Goal: Task Accomplishment & Management: Manage account settings

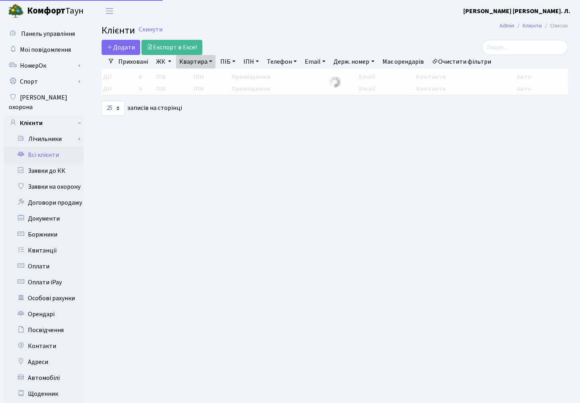
select select "25"
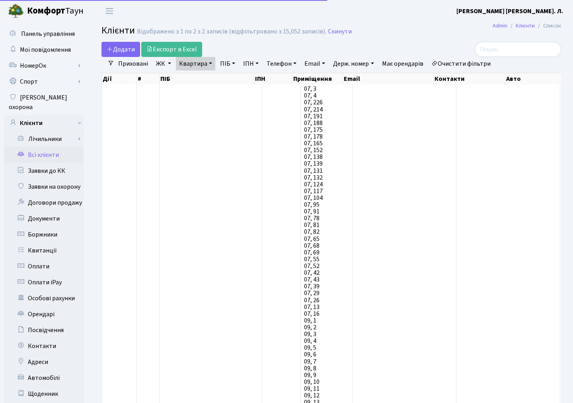
click at [196, 61] on link "Квартира" at bounding box center [195, 64] width 39 height 14
click at [205, 78] on input "11-57" at bounding box center [199, 79] width 47 height 15
type input "1-360"
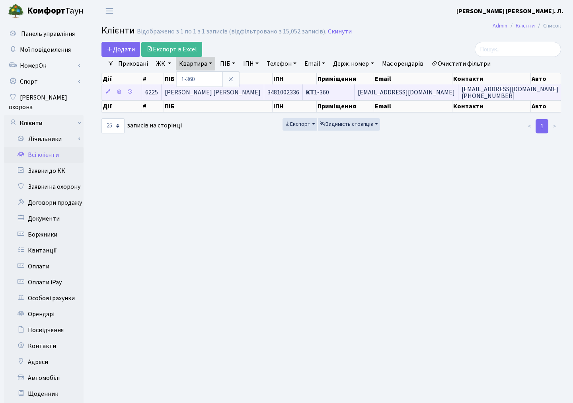
click at [225, 90] on span "Примаченко Сергій Григорович" at bounding box center [213, 92] width 96 height 9
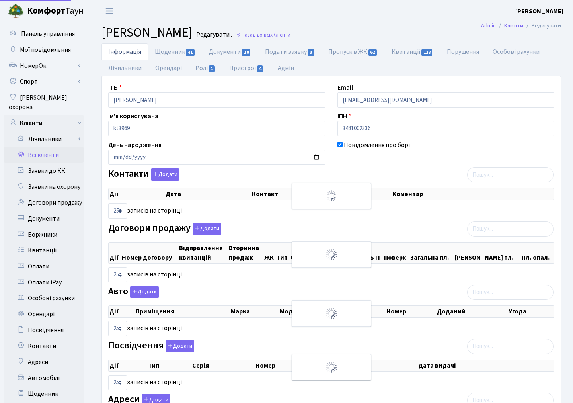
select select "25"
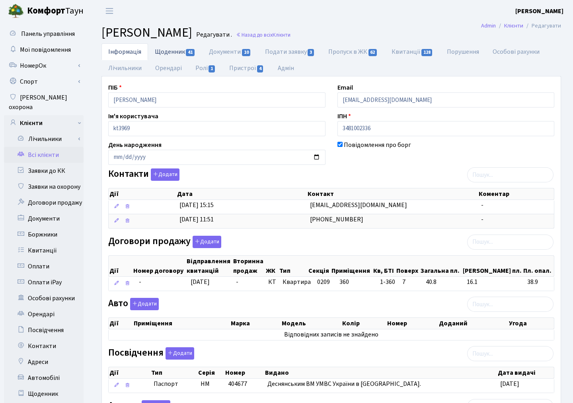
click at [174, 52] on link "Щоденник 41" at bounding box center [175, 51] width 54 height 16
select select "25"
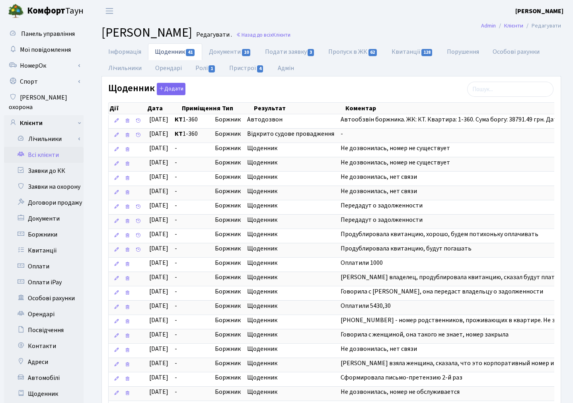
click at [49, 147] on link "Всі клієнти" at bounding box center [44, 155] width 80 height 16
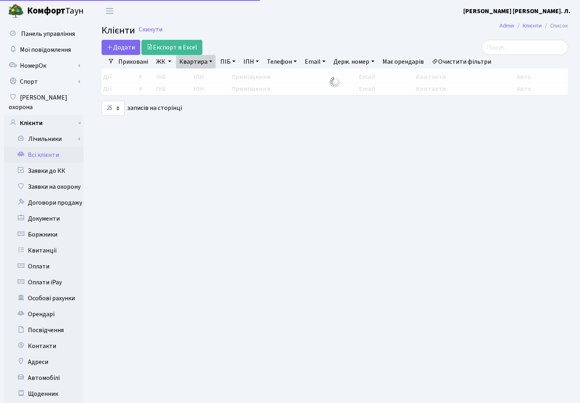
select select "25"
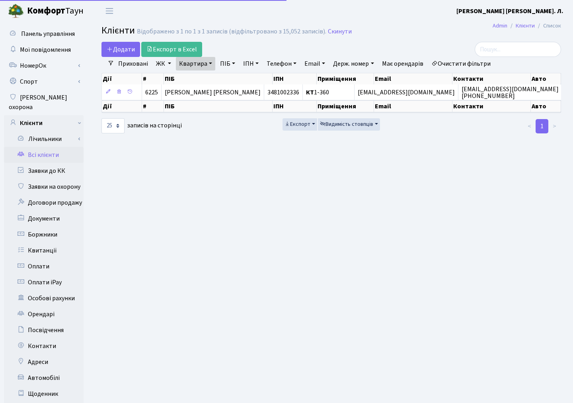
click at [197, 62] on link "Квартира" at bounding box center [195, 64] width 39 height 14
click at [200, 82] on input "1-360" at bounding box center [199, 79] width 47 height 15
type input "11-148"
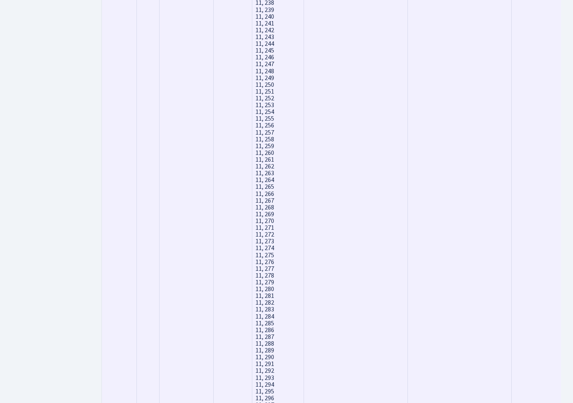
scroll to position [6908, 0]
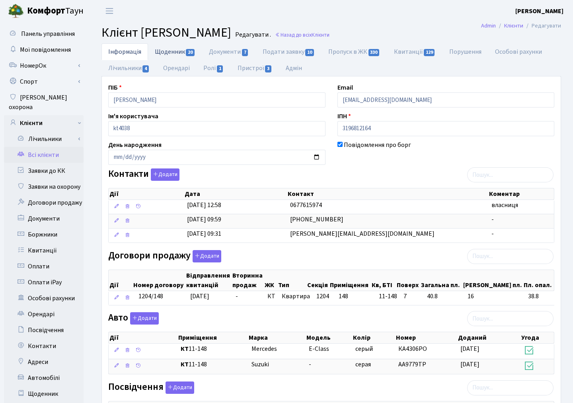
click at [174, 57] on link "Щоденник 20" at bounding box center [175, 51] width 54 height 16
select select "25"
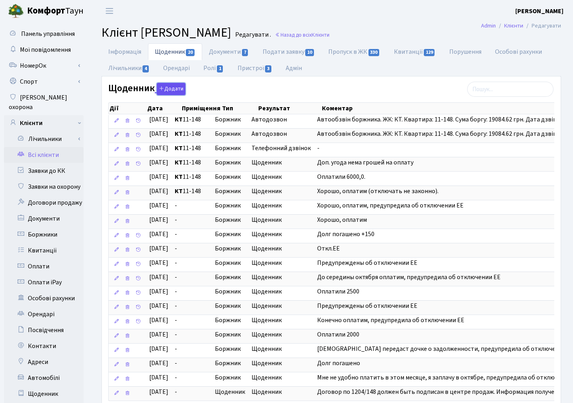
click at [172, 90] on button "Додати" at bounding box center [171, 89] width 29 height 12
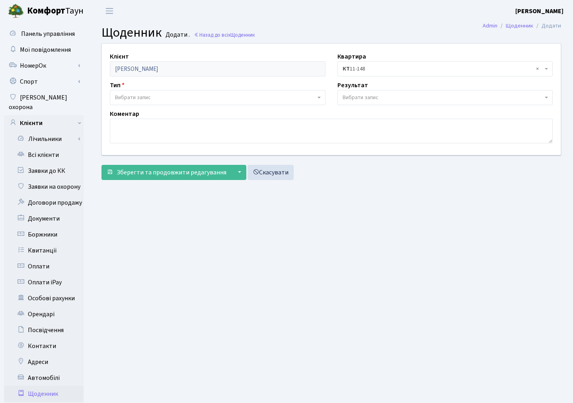
click at [133, 98] on span "Вибрати запис" at bounding box center [133, 98] width 36 height 8
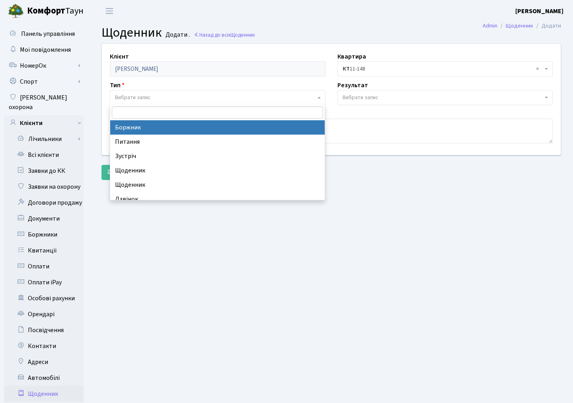
select select "189"
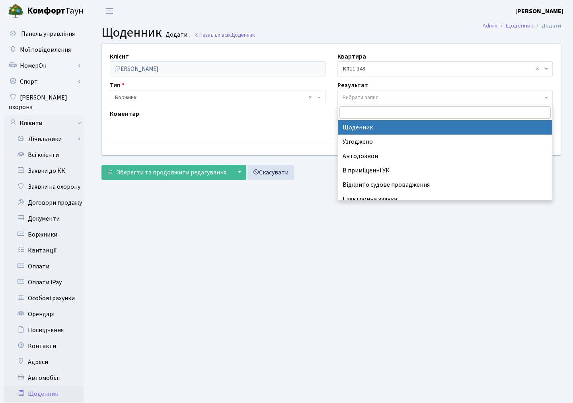
click at [368, 98] on span "Вибрати запис" at bounding box center [361, 98] width 36 height 8
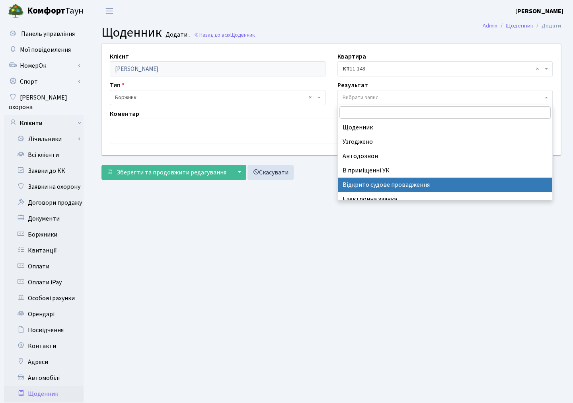
select select "201"
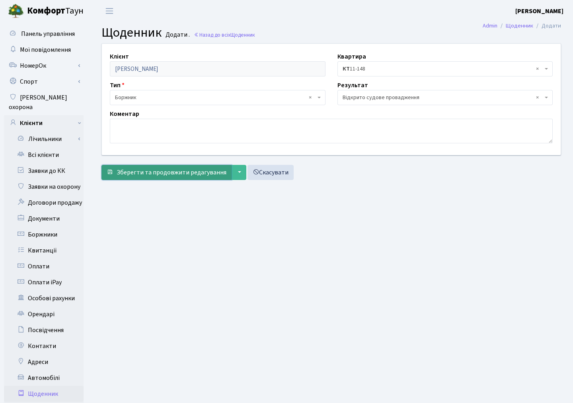
click at [188, 170] on span "Зберегти та продовжити редагування" at bounding box center [172, 172] width 110 height 9
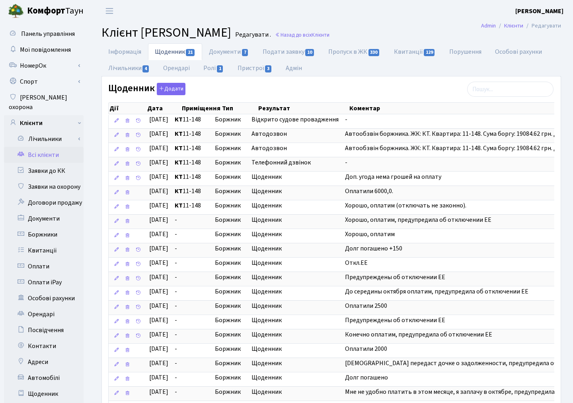
click at [46, 147] on link "Всі клієнти" at bounding box center [44, 155] width 80 height 16
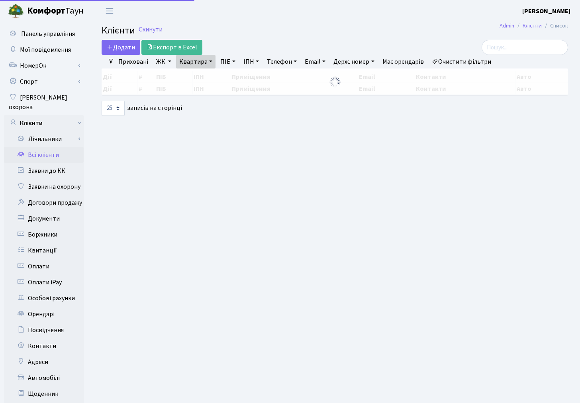
select select "25"
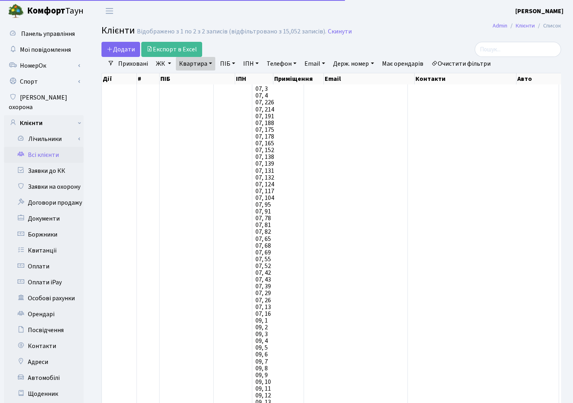
click at [457, 65] on link "Очистити фільтри" at bounding box center [461, 64] width 66 height 14
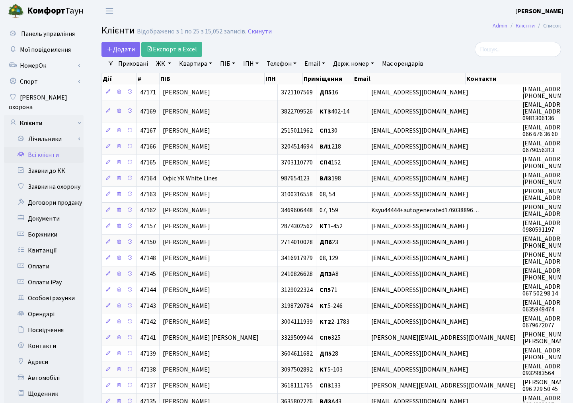
click at [194, 65] on link "Квартира" at bounding box center [195, 64] width 39 height 14
type input "170"
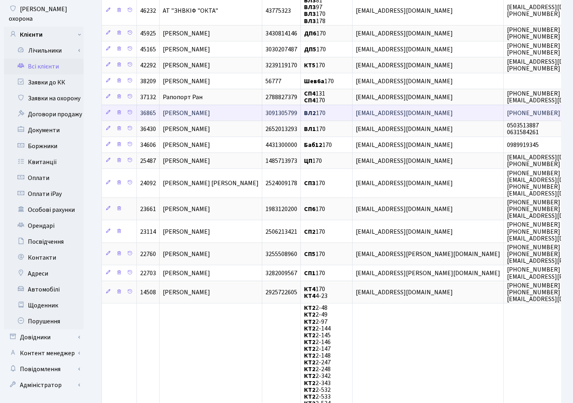
scroll to position [133, 0]
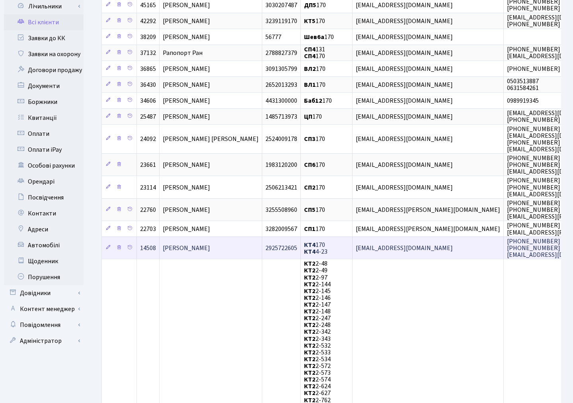
click at [222, 247] on td "[PERSON_NAME]" at bounding box center [211, 248] width 103 height 22
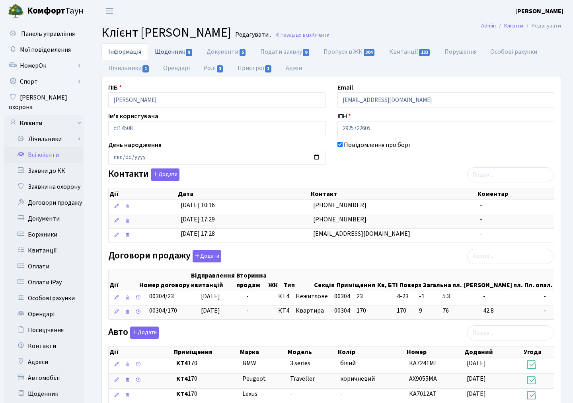
click at [172, 49] on link "Щоденник 8" at bounding box center [174, 51] width 52 height 16
select select "25"
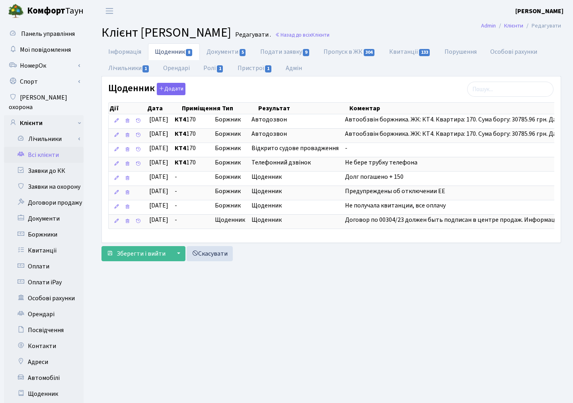
click at [39, 147] on link "Всі клієнти" at bounding box center [44, 155] width 80 height 16
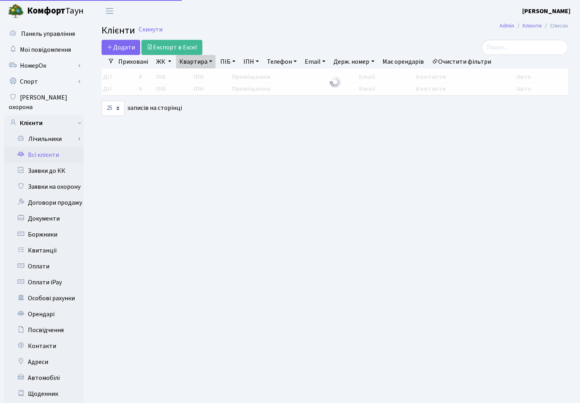
select select "25"
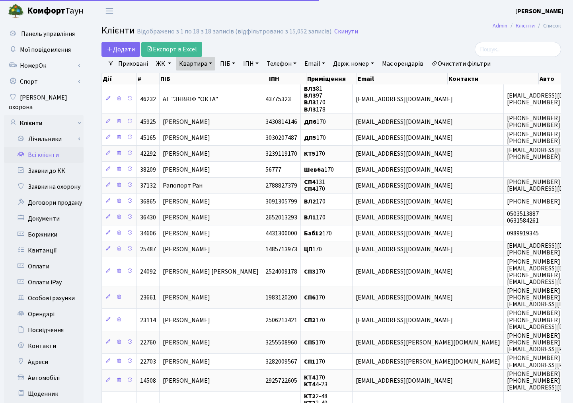
click at [197, 65] on link "Квартира" at bounding box center [195, 64] width 39 height 14
click at [202, 76] on input "170" at bounding box center [199, 79] width 47 height 15
type input "1"
type input "7-347"
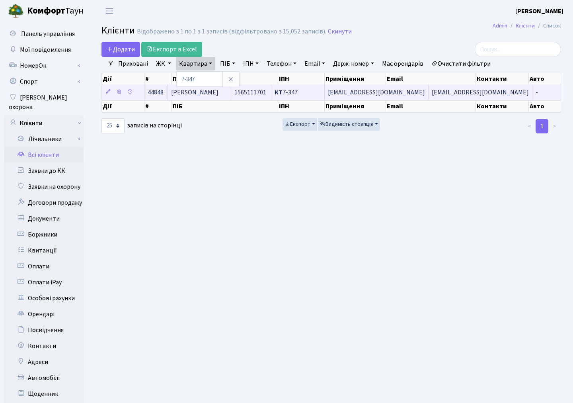
click at [206, 92] on span "Воробйова Тетяна Василівна" at bounding box center [194, 92] width 47 height 9
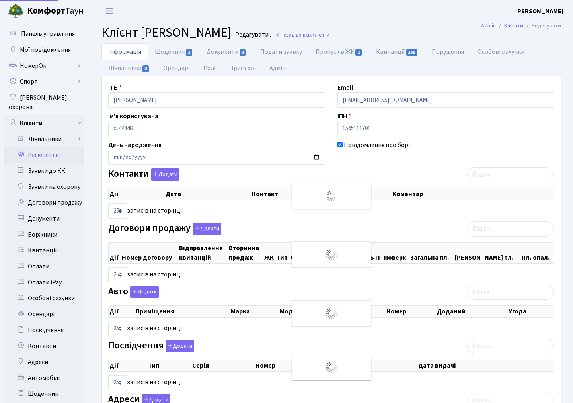
select select "25"
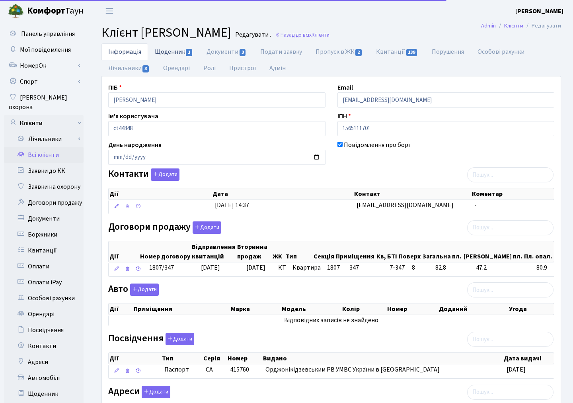
click at [176, 54] on link "Щоденник 1" at bounding box center [174, 51] width 52 height 16
select select "25"
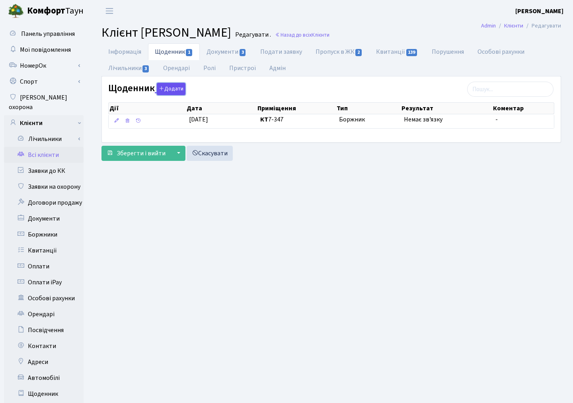
click at [165, 88] on button "Додати" at bounding box center [171, 89] width 29 height 12
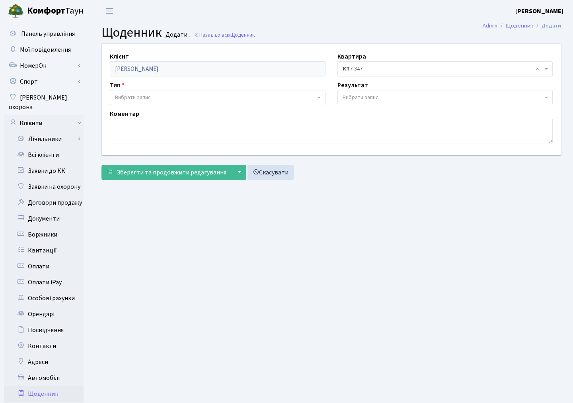
click at [140, 94] on span "Вибрати запис" at bounding box center [133, 98] width 36 height 8
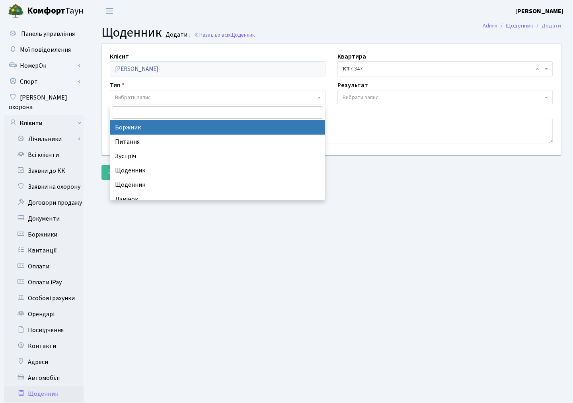
select select "189"
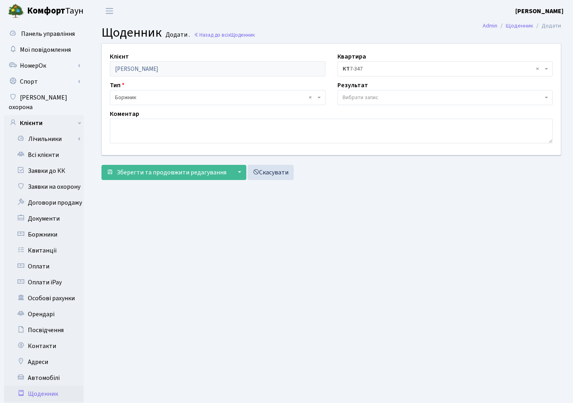
click at [352, 97] on span "Вибрати запис" at bounding box center [361, 98] width 36 height 8
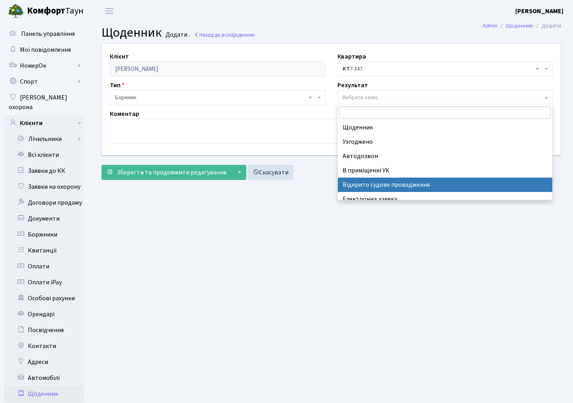
select select "201"
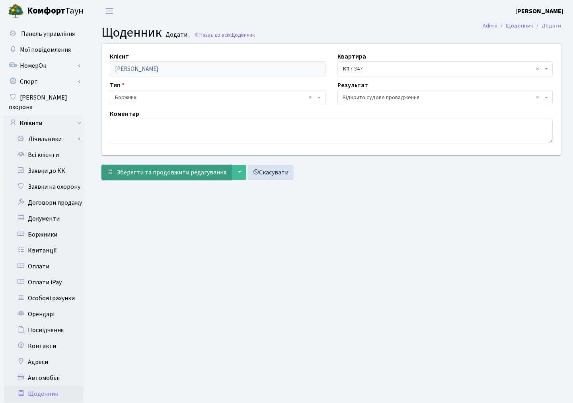
click at [188, 168] on span "Зберегти та продовжити редагування" at bounding box center [172, 172] width 110 height 9
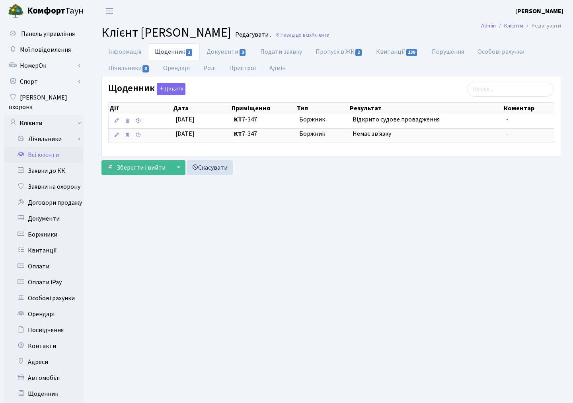
click at [35, 147] on link "Всі клієнти" at bounding box center [44, 155] width 80 height 16
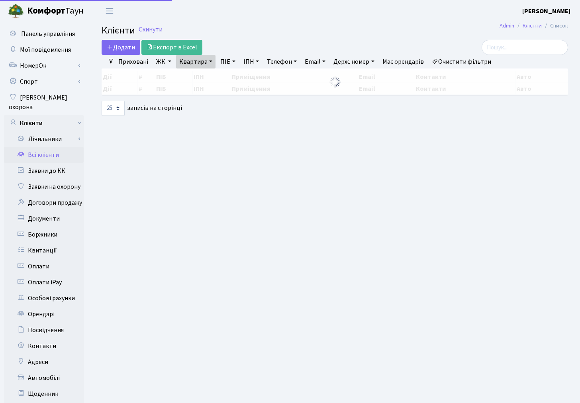
select select "25"
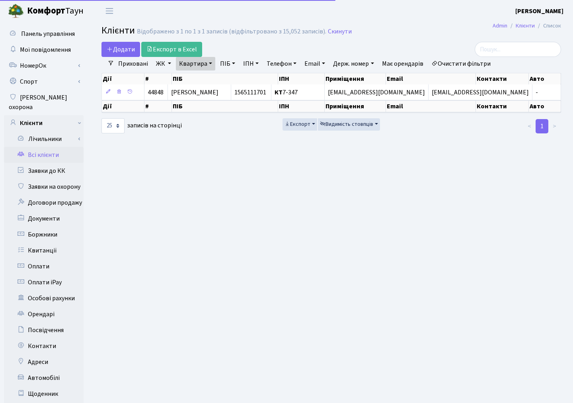
click at [206, 64] on link "Квартира" at bounding box center [195, 64] width 39 height 14
click at [206, 79] on input "7-347" at bounding box center [199, 79] width 47 height 15
type input "7"
type input "5-556"
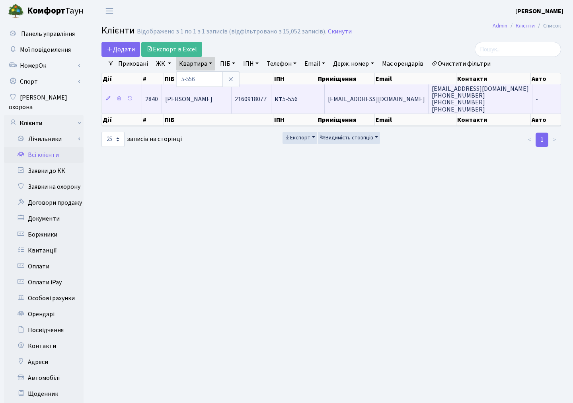
click at [213, 97] on span "[PERSON_NAME]" at bounding box center [188, 99] width 47 height 9
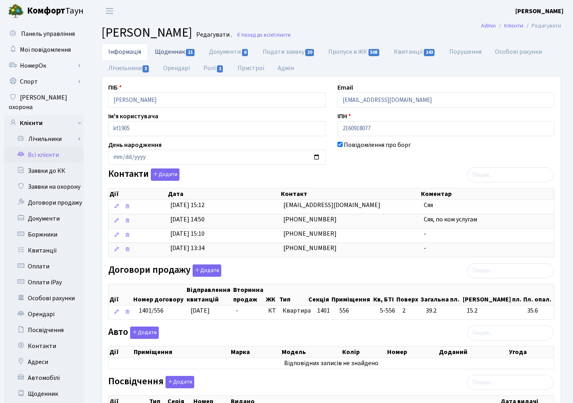
click at [157, 50] on link "Щоденник 21" at bounding box center [175, 51] width 54 height 16
select select "25"
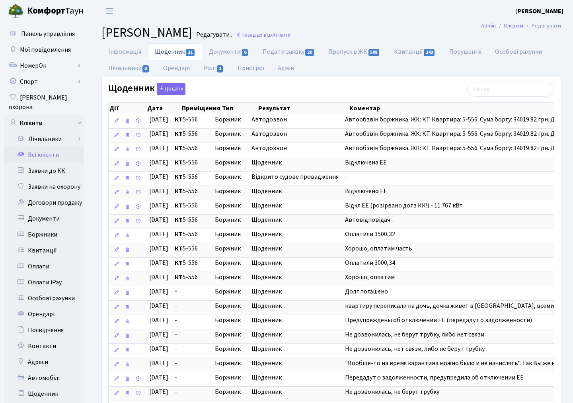
click at [48, 147] on link "Всі клієнти" at bounding box center [44, 155] width 80 height 16
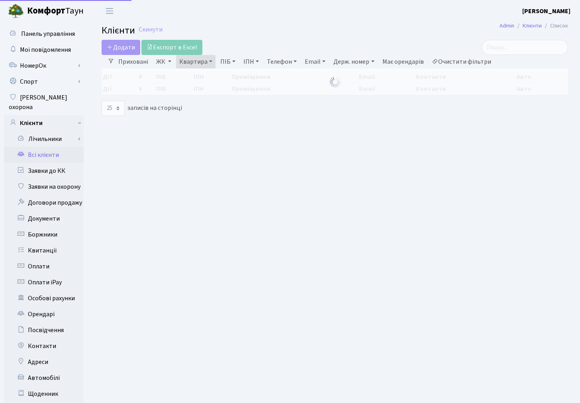
select select "25"
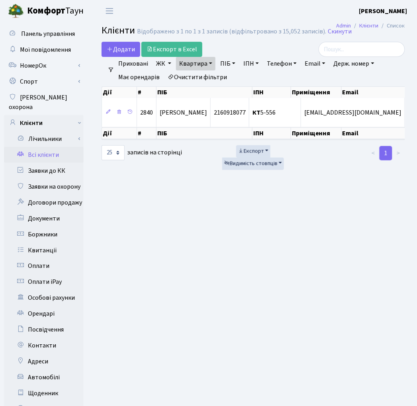
click at [193, 63] on link "Квартира" at bounding box center [195, 64] width 39 height 14
click at [202, 76] on input "5-556" at bounding box center [199, 79] width 47 height 15
type input "5"
type input "2-444"
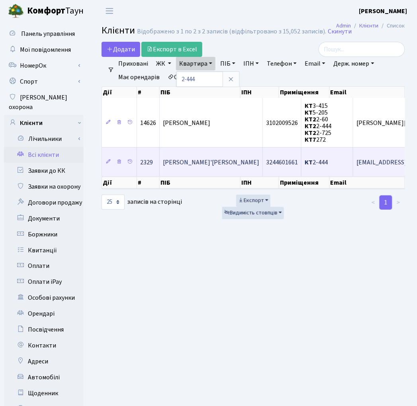
click at [192, 158] on span "[PERSON_NAME]'[PERSON_NAME]" at bounding box center [211, 162] width 96 height 9
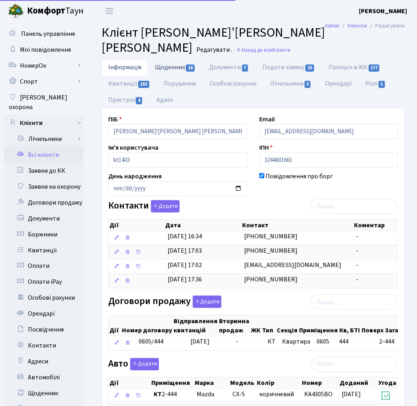
click at [167, 59] on link "Щоденник 18" at bounding box center [175, 67] width 54 height 16
select select "25"
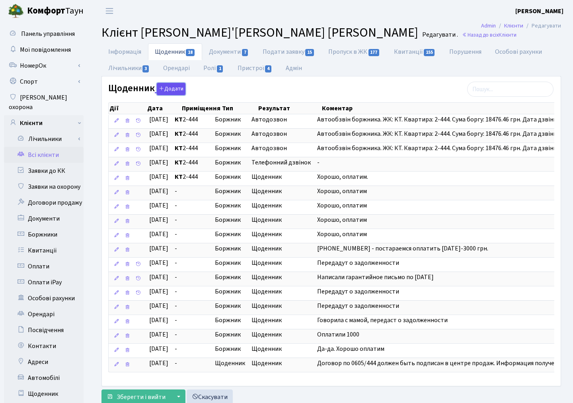
click at [167, 86] on button "Додати" at bounding box center [171, 89] width 29 height 12
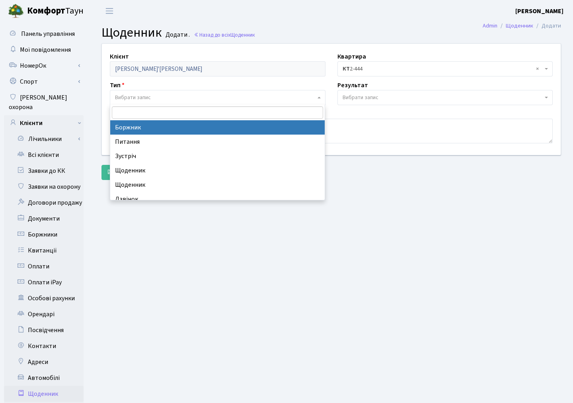
click at [154, 96] on span "Вибрати запис" at bounding box center [215, 98] width 201 height 8
select select "189"
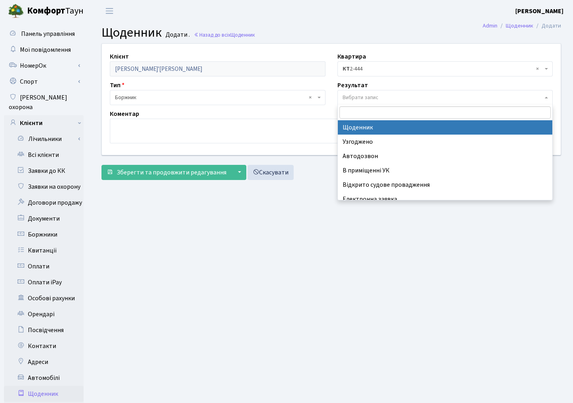
click at [361, 100] on span "Вибрати запис" at bounding box center [361, 98] width 36 height 8
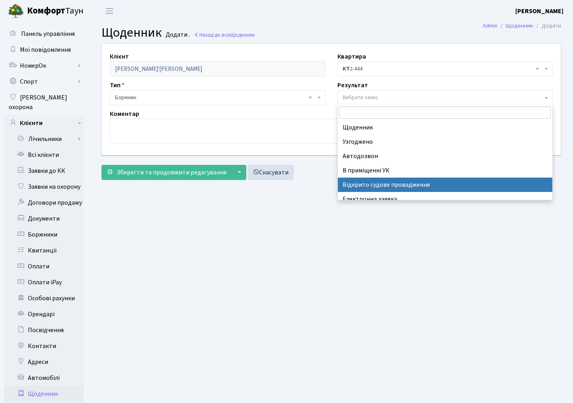
select select "201"
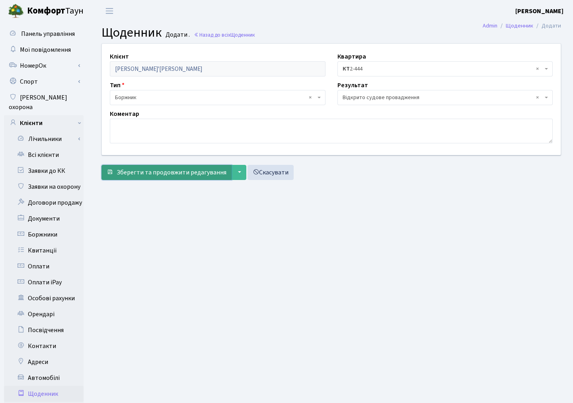
click at [157, 168] on span "Зберегти та продовжити редагування" at bounding box center [172, 172] width 110 height 9
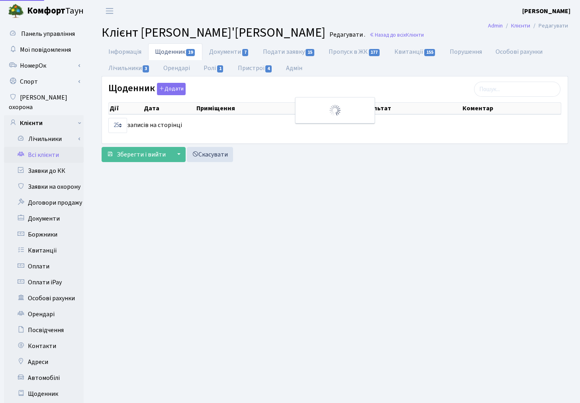
select select "25"
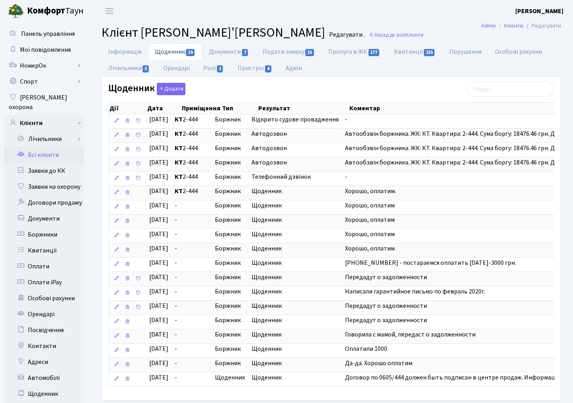
click at [56, 147] on link "Всі клієнти" at bounding box center [44, 155] width 80 height 16
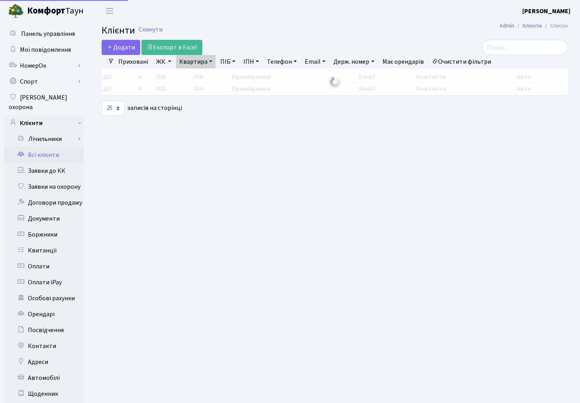
select select "25"
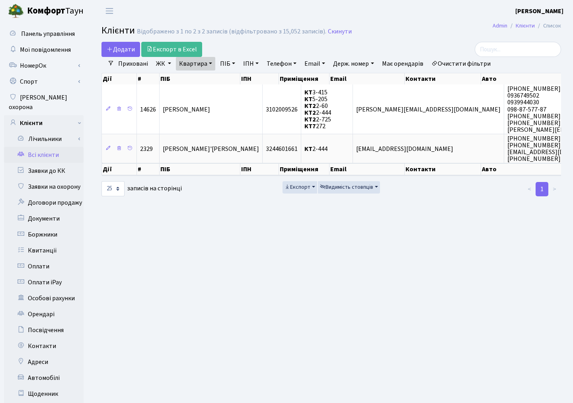
click at [190, 60] on link "Квартира" at bounding box center [195, 64] width 39 height 14
click at [199, 80] on input "2-444" at bounding box center [199, 79] width 47 height 15
drag, startPoint x: 199, startPoint y: 80, endPoint x: 160, endPoint y: 80, distance: 39.4
click at [160, 80] on div "Додати Експорт в Excel Фільтри Приховані ЖК ТХ, вул. Ділова, 1/2 КТ, вул. Реген…" at bounding box center [332, 119] width 472 height 155
click at [192, 69] on link "Квартира" at bounding box center [195, 64] width 39 height 14
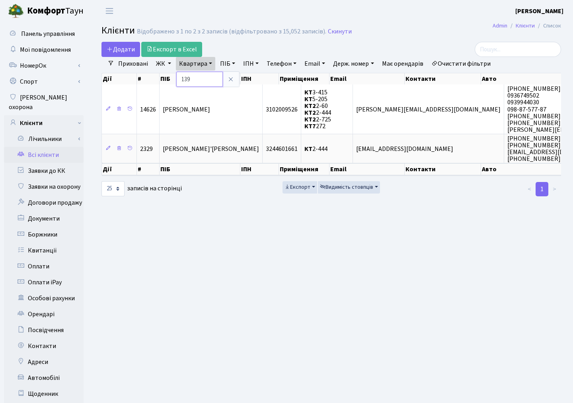
type input "139"
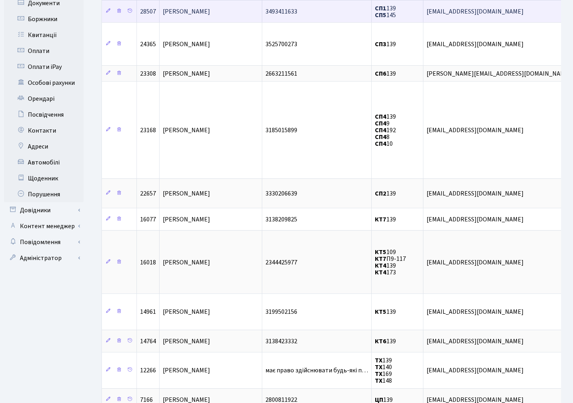
scroll to position [265, 0]
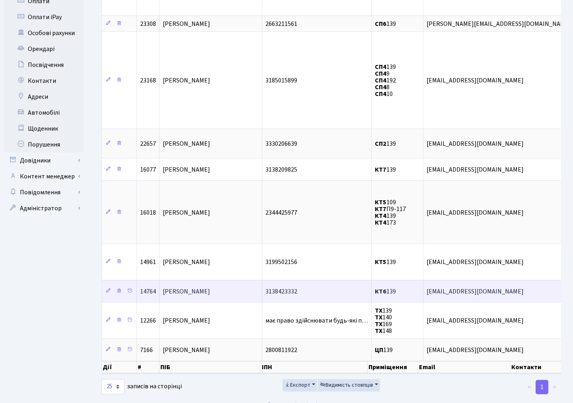
click at [210, 287] on span "Суворов Сергій Сергійович" at bounding box center [186, 291] width 47 height 9
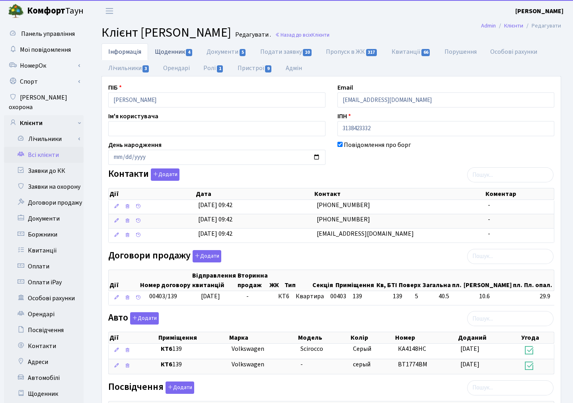
click at [169, 52] on link "Щоденник 4" at bounding box center [174, 51] width 52 height 16
select select "25"
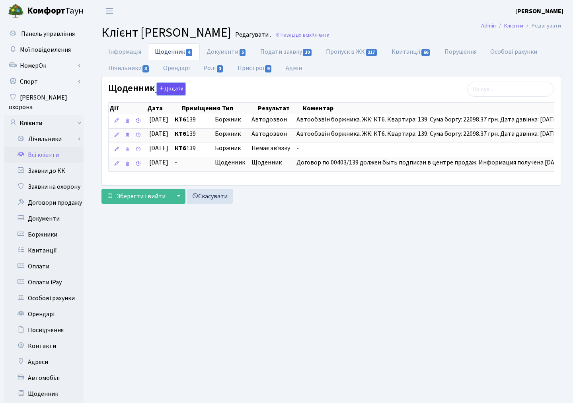
click at [174, 88] on button "Додати" at bounding box center [171, 89] width 29 height 12
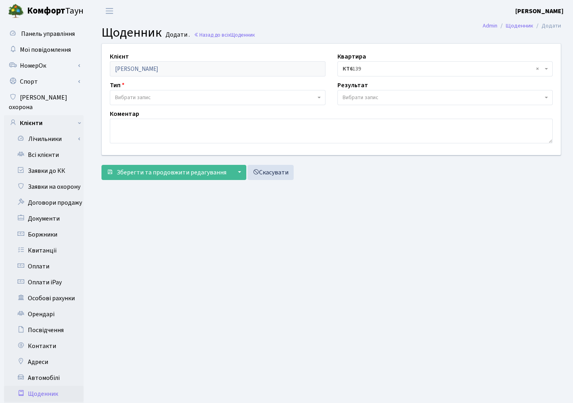
click at [157, 100] on span "Вибрати запис" at bounding box center [215, 98] width 201 height 8
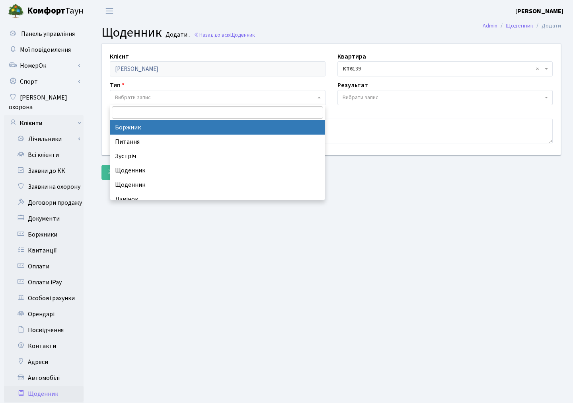
select select "189"
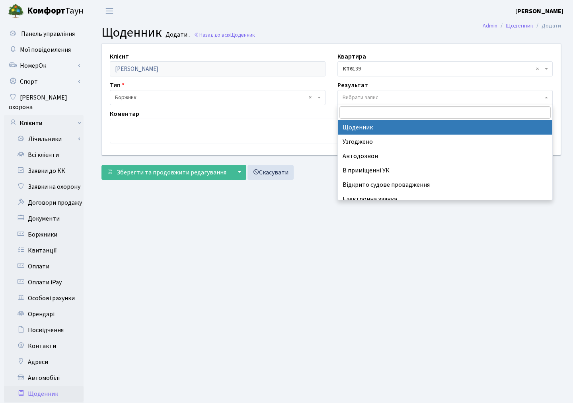
click at [389, 97] on span "Вибрати запис" at bounding box center [443, 98] width 201 height 8
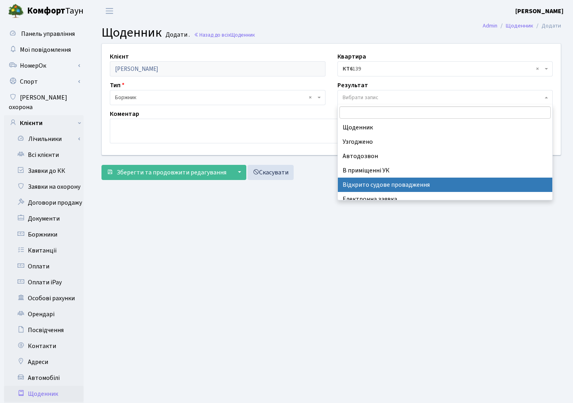
select select "201"
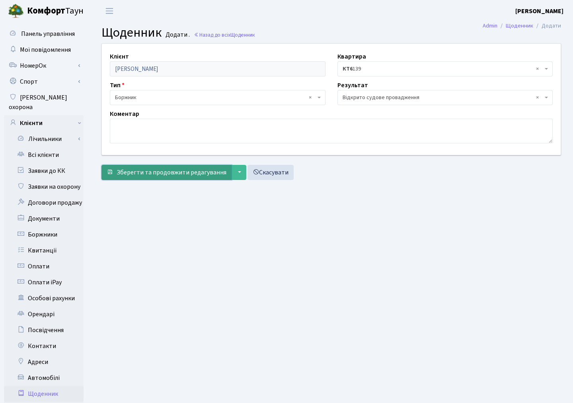
click at [202, 171] on span "Зберегти та продовжити редагування" at bounding box center [172, 172] width 110 height 9
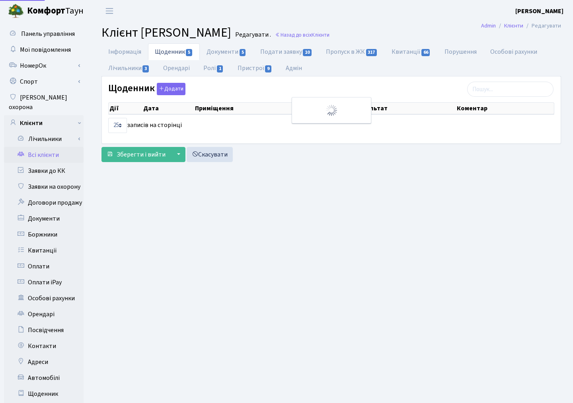
select select "25"
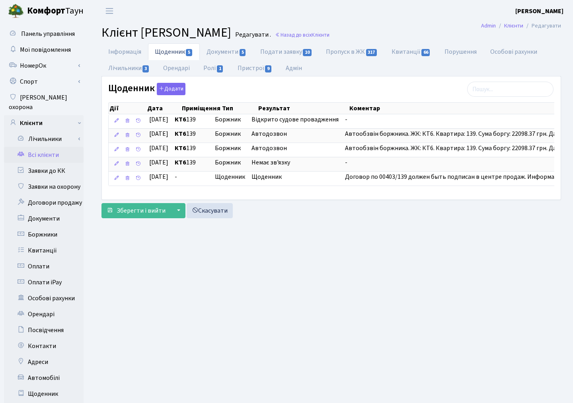
click at [41, 148] on link "Всі клієнти" at bounding box center [44, 155] width 80 height 16
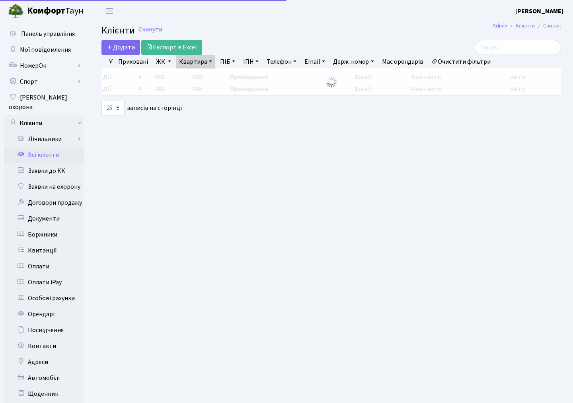
select select "25"
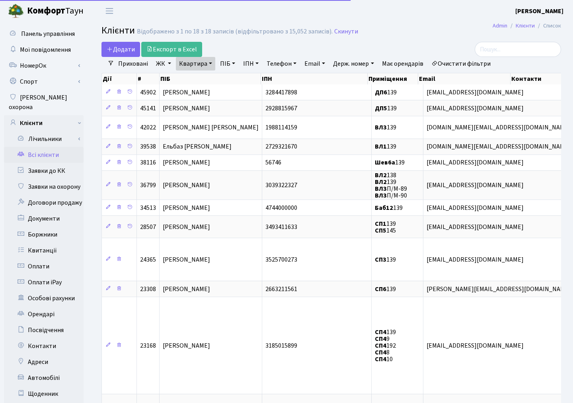
click at [191, 67] on link "Квартира" at bounding box center [195, 64] width 39 height 14
click at [194, 80] on input "139" at bounding box center [199, 79] width 47 height 15
type input "1"
type input "8-32"
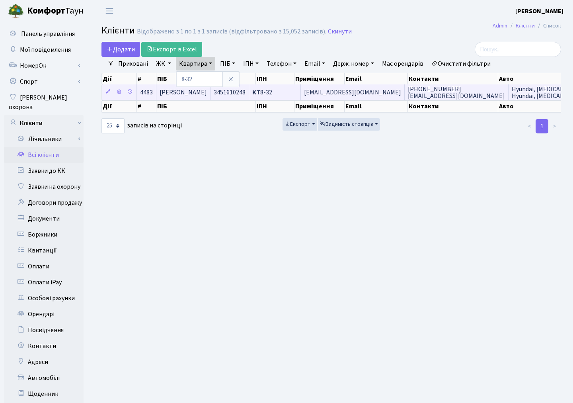
click at [211, 97] on td "Клименко Оксана Олександрівна" at bounding box center [183, 92] width 54 height 16
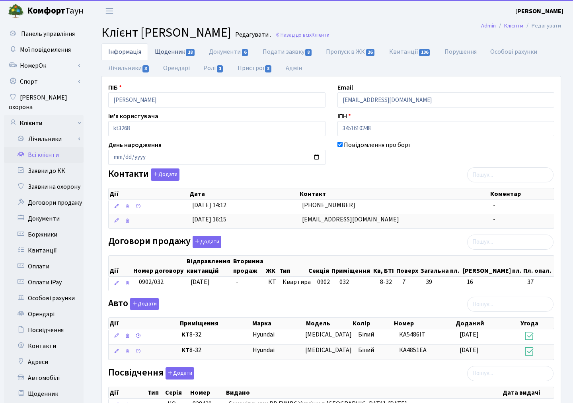
click at [173, 51] on link "Щоденник 18" at bounding box center [175, 51] width 54 height 16
select select "25"
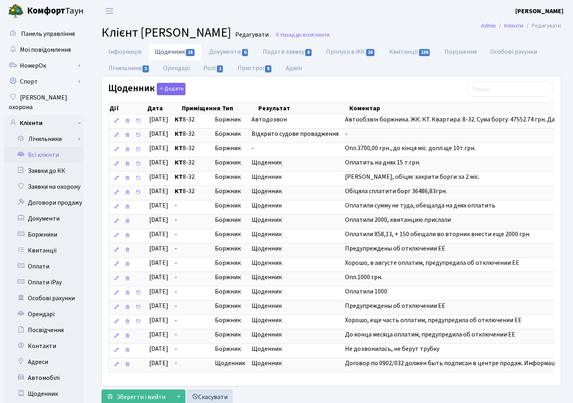
click at [45, 147] on link "Всі клієнти" at bounding box center [44, 155] width 80 height 16
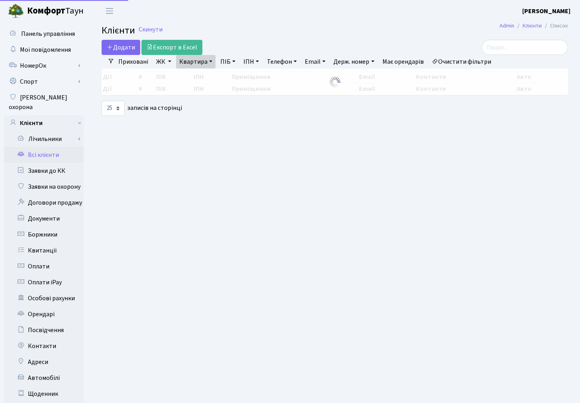
select select "25"
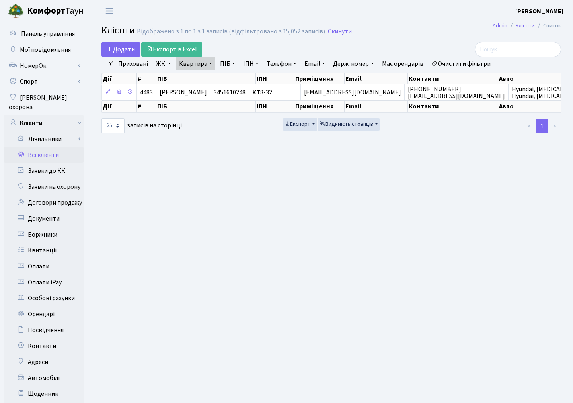
click at [188, 64] on link "Квартира" at bounding box center [195, 64] width 39 height 14
click at [197, 78] on input "8-32" at bounding box center [199, 79] width 47 height 15
type input "8"
type input "3-353"
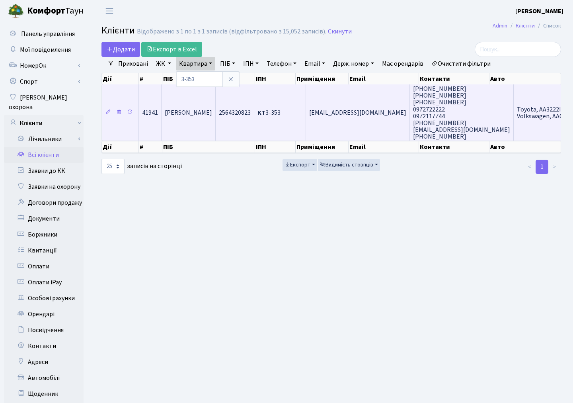
click at [208, 118] on td "[PERSON_NAME]" at bounding box center [189, 112] width 54 height 56
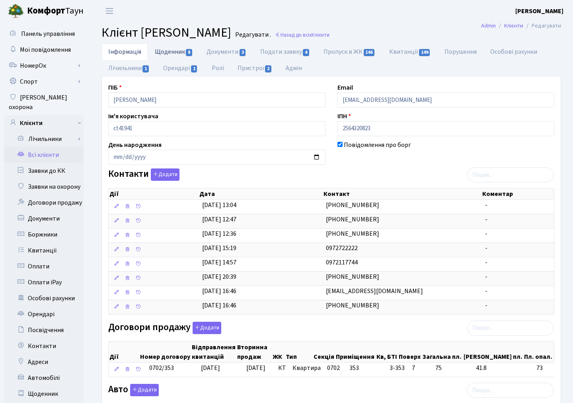
click at [169, 52] on link "Щоденник 8" at bounding box center [174, 51] width 52 height 16
select select "25"
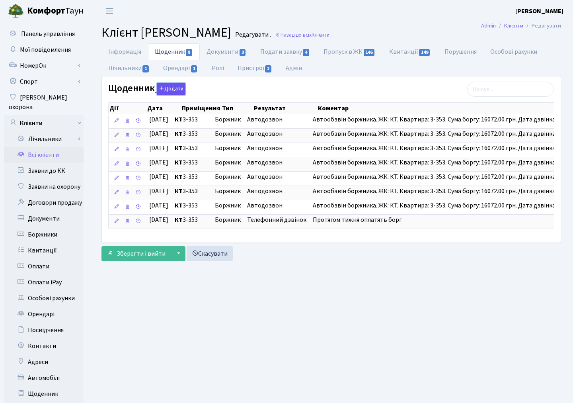
click at [175, 89] on button "Додати" at bounding box center [171, 89] width 29 height 12
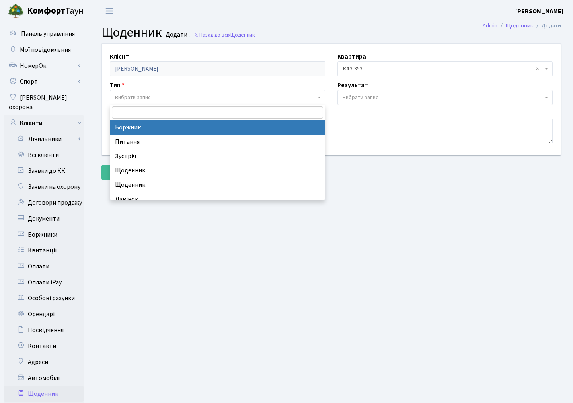
click at [157, 98] on span "Вибрати запис" at bounding box center [215, 98] width 201 height 8
select select "189"
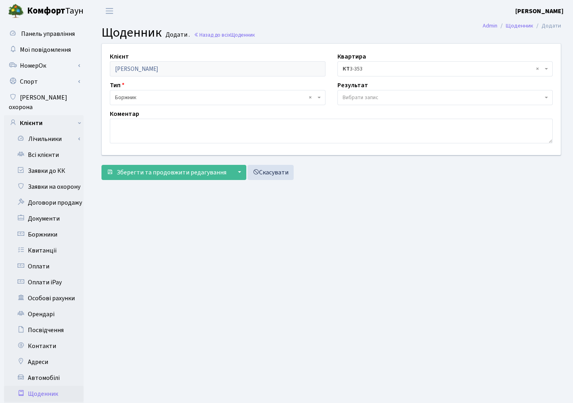
click at [369, 96] on span "Вибрати запис" at bounding box center [361, 98] width 36 height 8
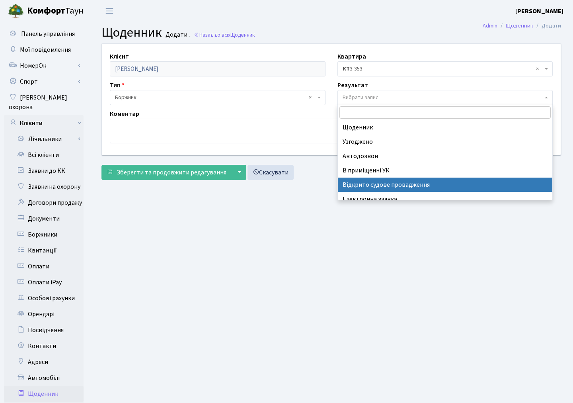
select select "201"
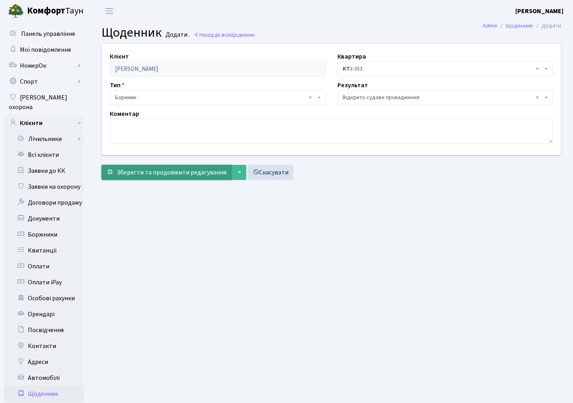
click at [156, 173] on span "Зберегти та продовжити редагування" at bounding box center [172, 172] width 110 height 9
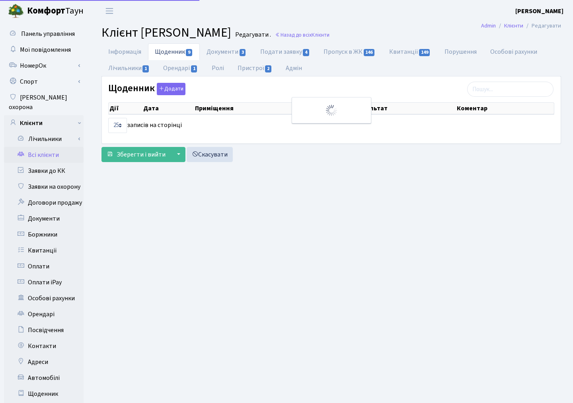
select select "25"
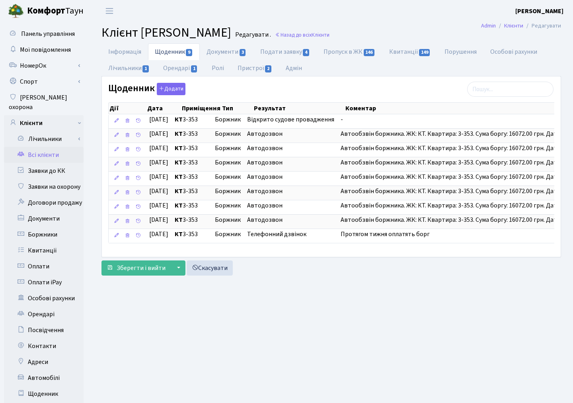
click at [41, 147] on link "Всі клієнти" at bounding box center [44, 155] width 80 height 16
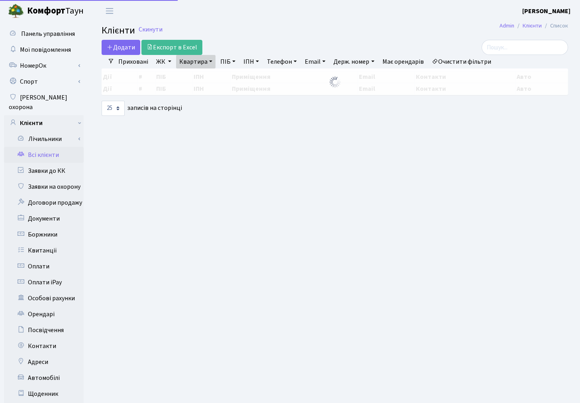
select select "25"
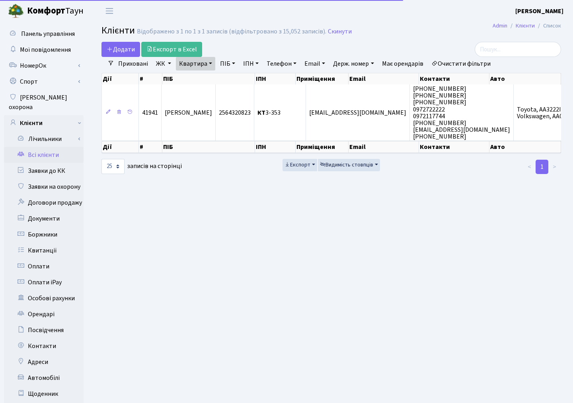
click at [183, 62] on link "Квартира" at bounding box center [195, 64] width 39 height 14
click at [199, 76] on input "3-353" at bounding box center [199, 79] width 47 height 15
type input "3"
type input "2-181"
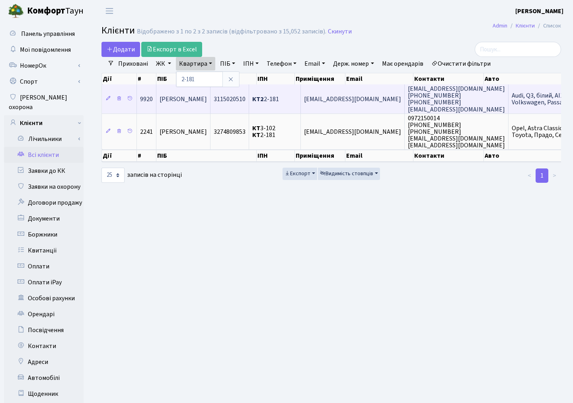
click at [201, 104] on td "[PERSON_NAME]" at bounding box center [183, 98] width 54 height 29
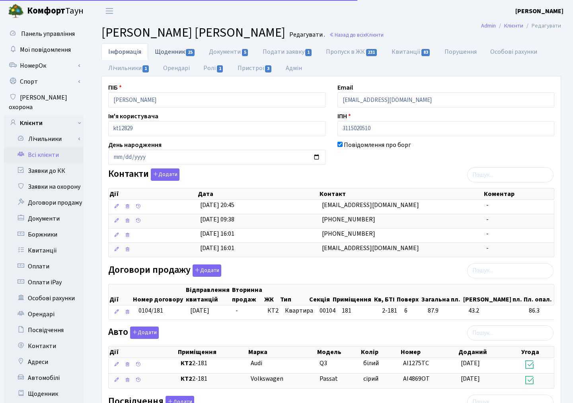
click at [174, 57] on link "Щоденник 25" at bounding box center [175, 51] width 54 height 16
select select "25"
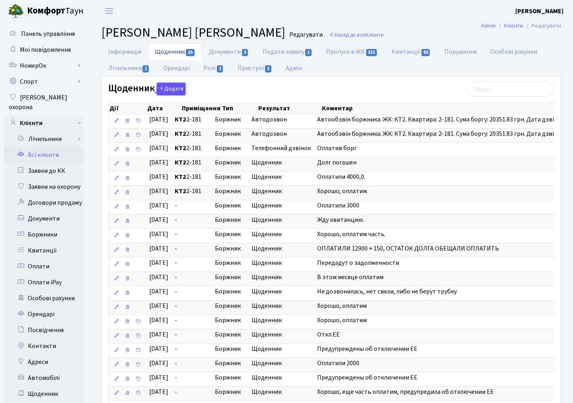
click at [170, 90] on button "Додати" at bounding box center [171, 89] width 29 height 12
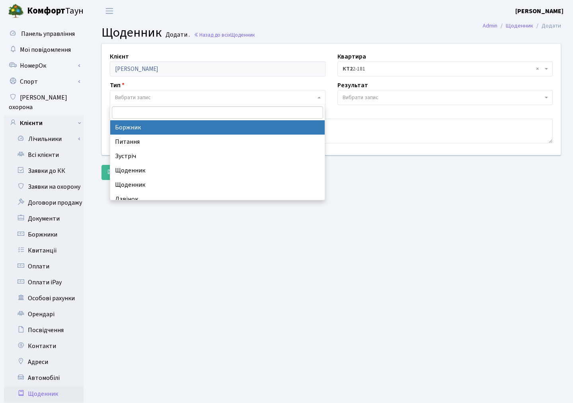
click at [132, 101] on span "Вибрати запис" at bounding box center [133, 98] width 36 height 8
select select "189"
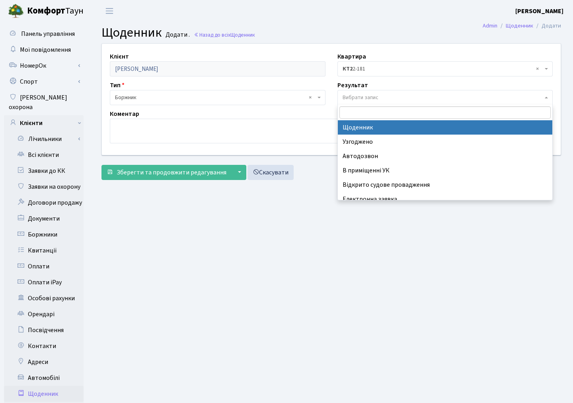
click at [340, 98] on span "Вибрати запис" at bounding box center [446, 97] width 216 height 15
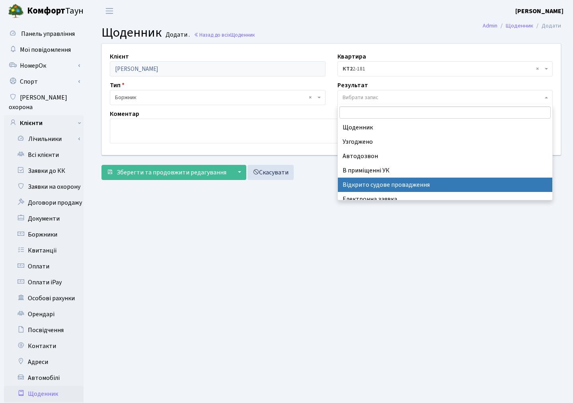
select select "201"
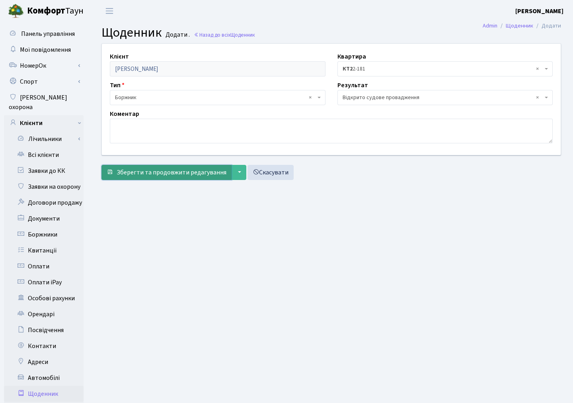
click at [175, 174] on span "Зберегти та продовжити редагування" at bounding box center [172, 172] width 110 height 9
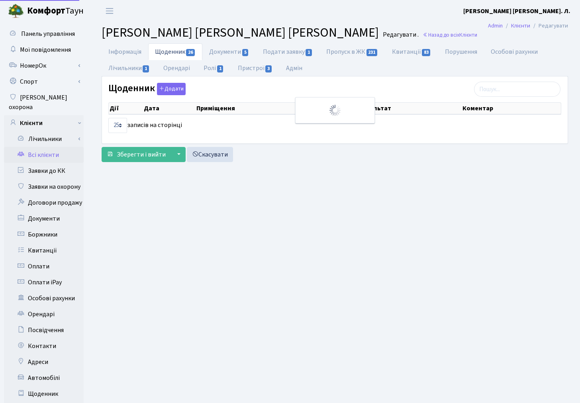
select select "25"
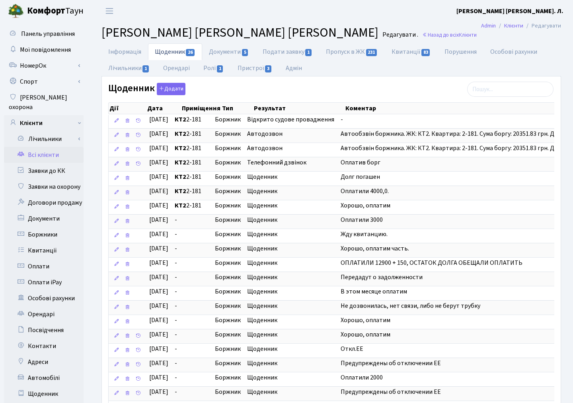
click at [53, 147] on link "Всі клієнти" at bounding box center [44, 155] width 80 height 16
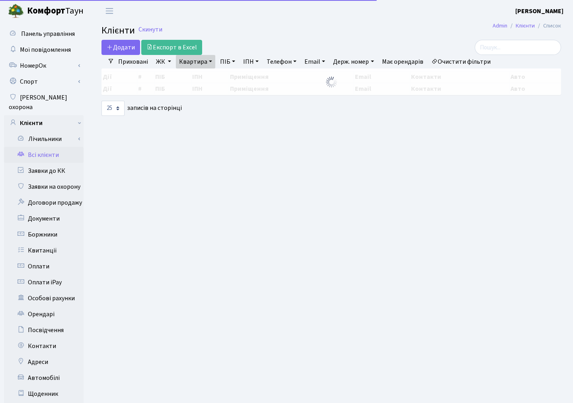
select select "25"
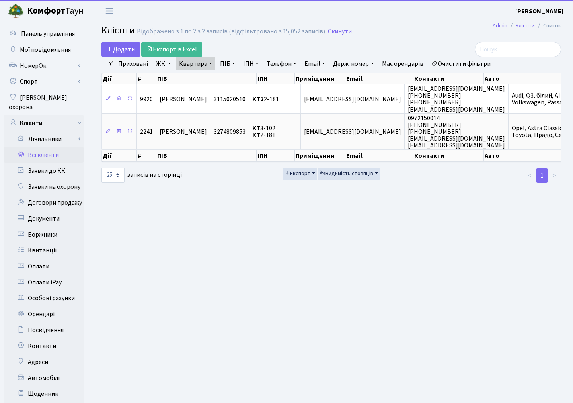
click at [189, 64] on link "Квартира" at bounding box center [195, 64] width 39 height 14
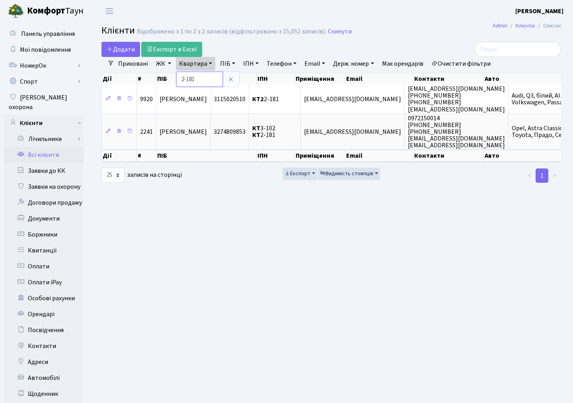
click at [200, 74] on input "2-181" at bounding box center [199, 79] width 47 height 15
type input "2"
type input "330"
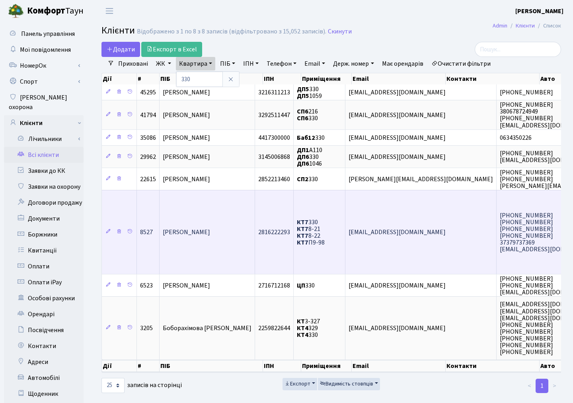
click at [191, 222] on td "Морозов Андрій Андрійович" at bounding box center [208, 232] width 96 height 84
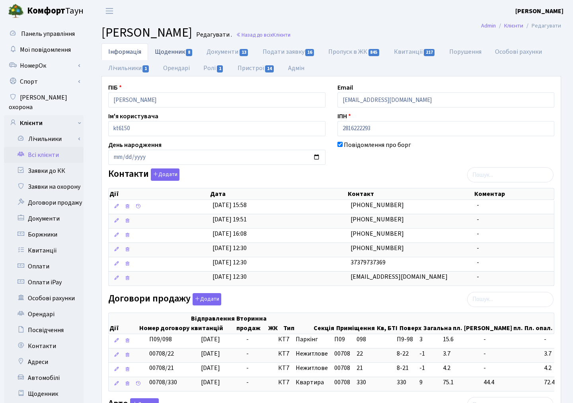
click at [169, 53] on link "Щоденник 8" at bounding box center [174, 51] width 52 height 16
select select "25"
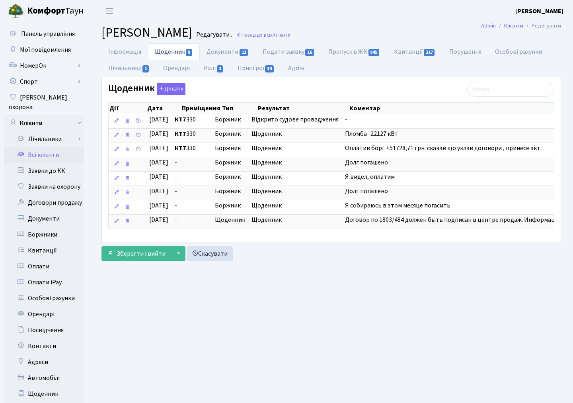
click at [41, 152] on link "Всі клієнти" at bounding box center [44, 155] width 80 height 16
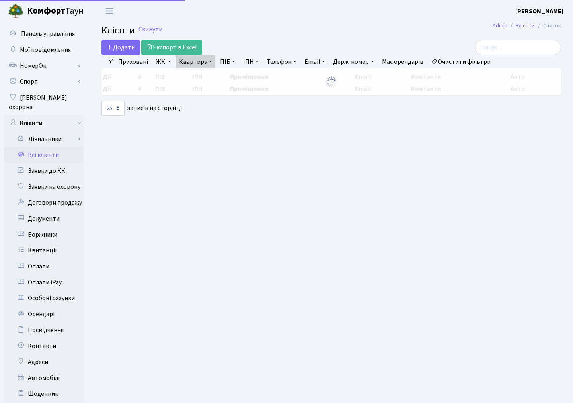
select select "25"
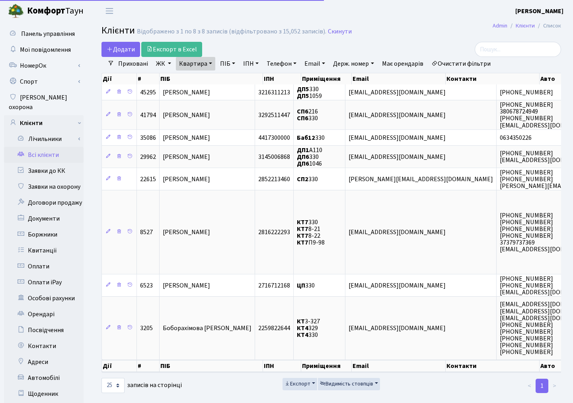
click at [194, 62] on link "Квартира" at bounding box center [195, 64] width 39 height 14
click at [204, 80] on input "330" at bounding box center [199, 79] width 47 height 15
type input "3"
type input "10-132"
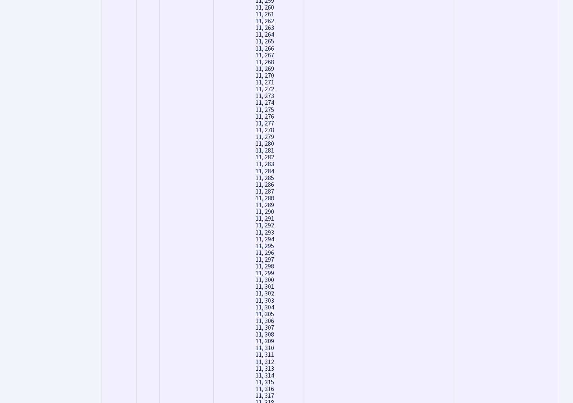
scroll to position [6921, 0]
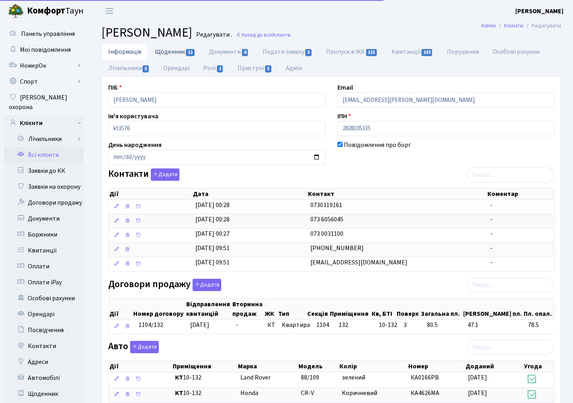
click at [158, 50] on link "Щоденник 11" at bounding box center [175, 51] width 54 height 16
select select "25"
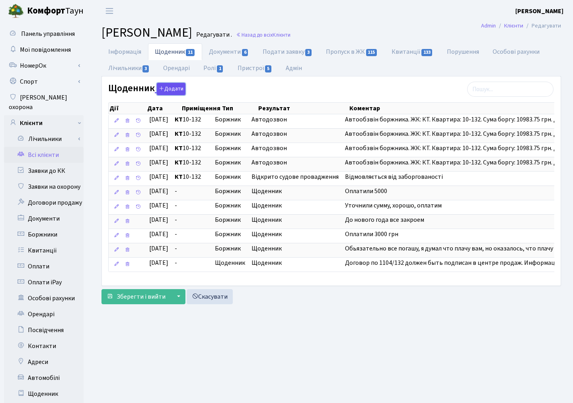
click at [168, 89] on button "Додати" at bounding box center [171, 89] width 29 height 12
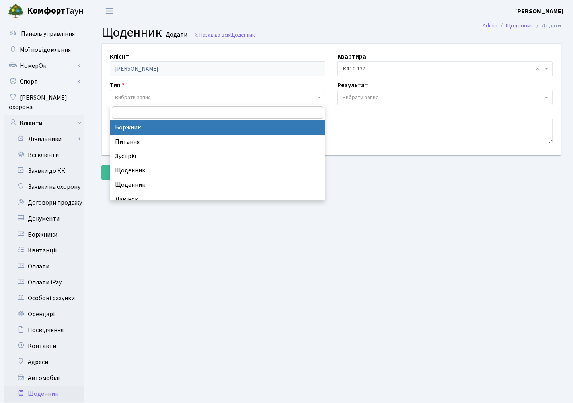
click at [153, 97] on span "Вибрати запис" at bounding box center [215, 98] width 201 height 8
select select "189"
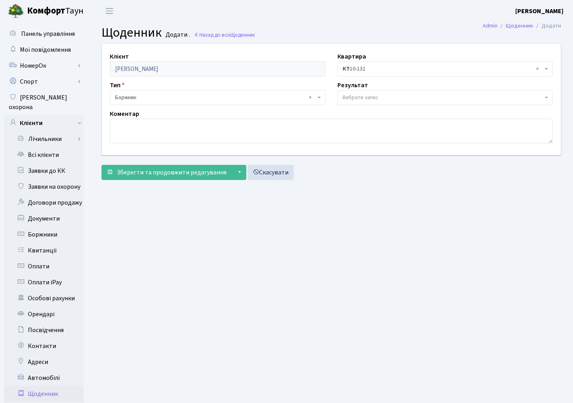
click at [368, 96] on span "Вибрати запис" at bounding box center [361, 98] width 36 height 8
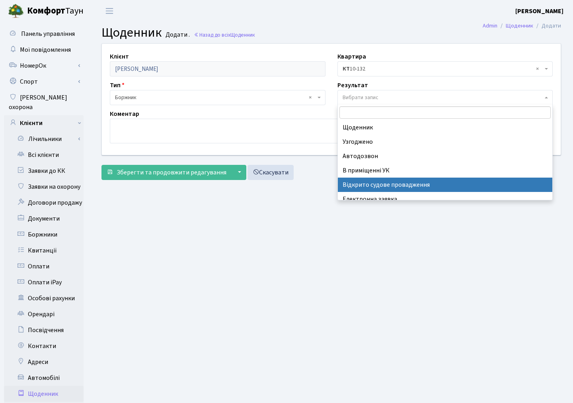
select select "201"
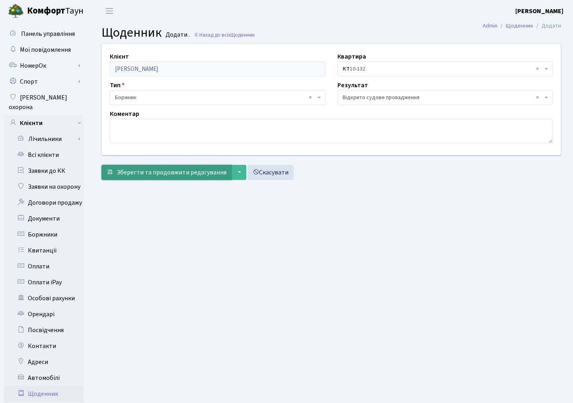
click at [156, 170] on span "Зберегти та продовжити редагування" at bounding box center [172, 172] width 110 height 9
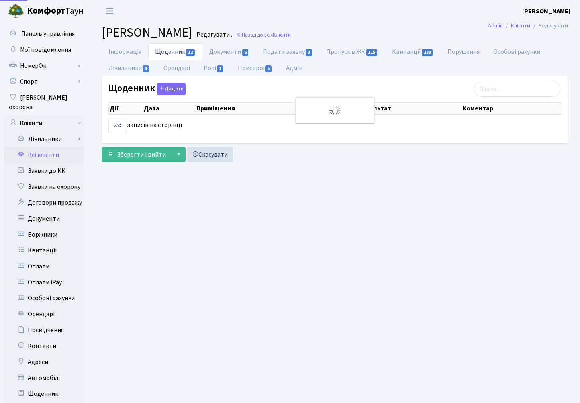
select select "25"
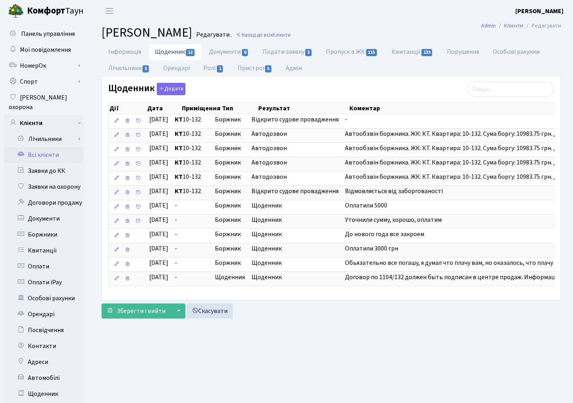
click at [38, 149] on link "Всі клієнти" at bounding box center [44, 155] width 80 height 16
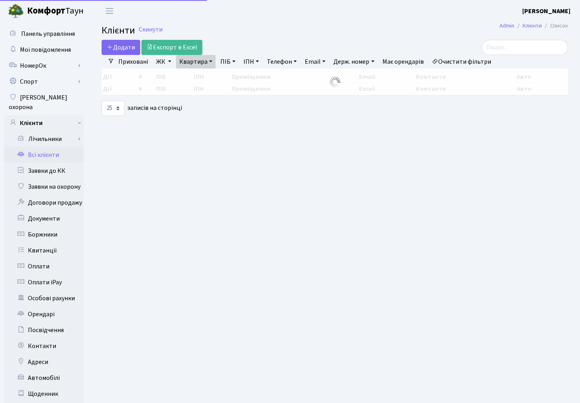
select select "25"
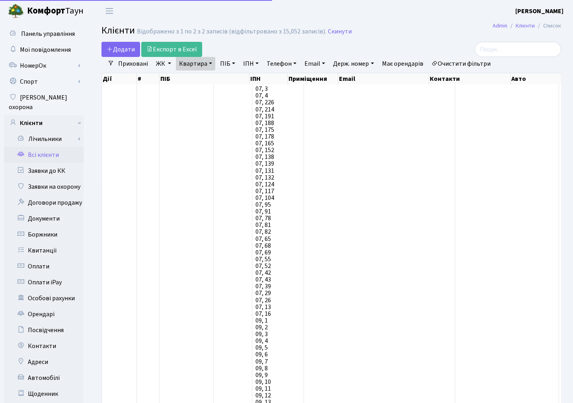
click at [198, 63] on link "Квартира" at bounding box center [195, 64] width 39 height 14
drag, startPoint x: 201, startPoint y: 84, endPoint x: 146, endPoint y: 77, distance: 55.8
click at [192, 65] on link "Квартира" at bounding box center [195, 64] width 39 height 14
click at [200, 77] on input "10-132" at bounding box center [199, 79] width 47 height 15
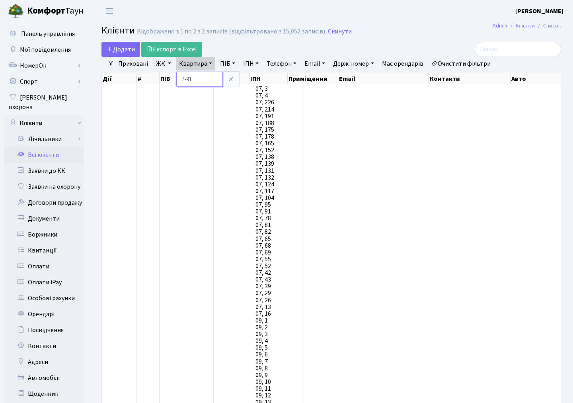
type input "7-91"
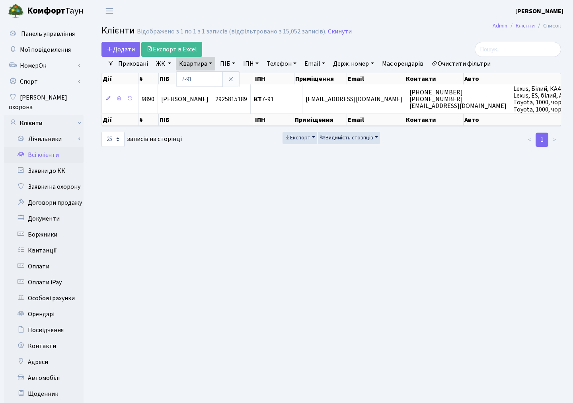
click at [213, 112] on table "Дії # ПІБ ІПН Приміщення Email Контакти Авто Дії # ПІБ ІПН Приміщення Email Кон…" at bounding box center [354, 98] width 504 height 29
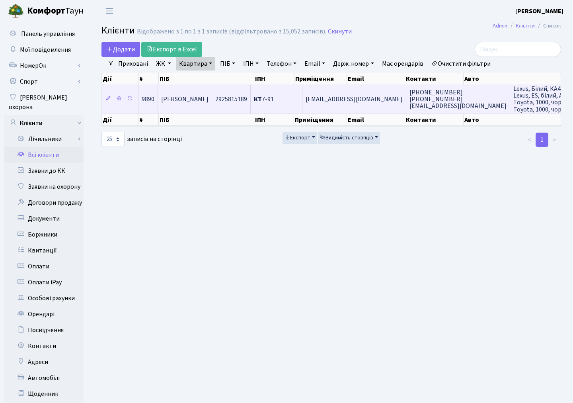
click at [212, 105] on td "Довгалюк Наталія Миколаївна" at bounding box center [185, 98] width 54 height 29
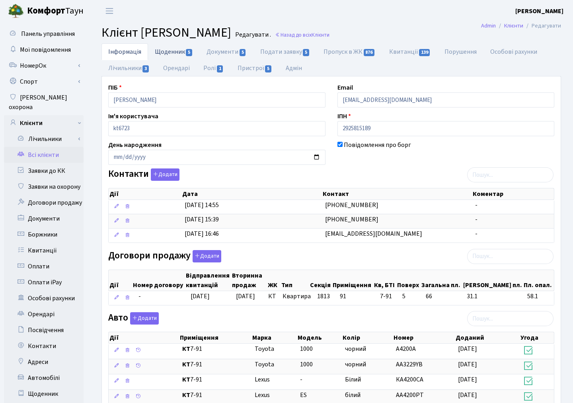
click at [176, 51] on link "Щоденник 5" at bounding box center [174, 51] width 52 height 16
select select "25"
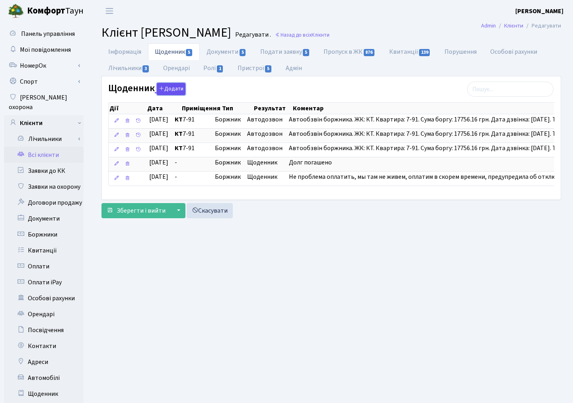
click at [178, 88] on button "Додати" at bounding box center [171, 89] width 29 height 12
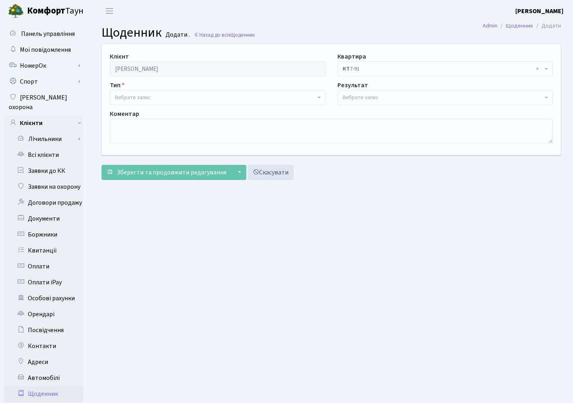
click at [149, 96] on span "Вибрати запис" at bounding box center [133, 98] width 36 height 8
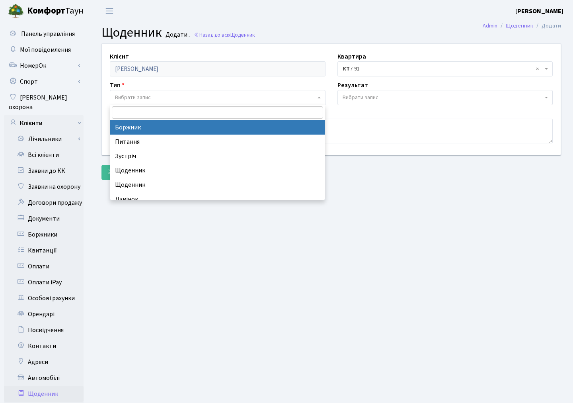
select select "189"
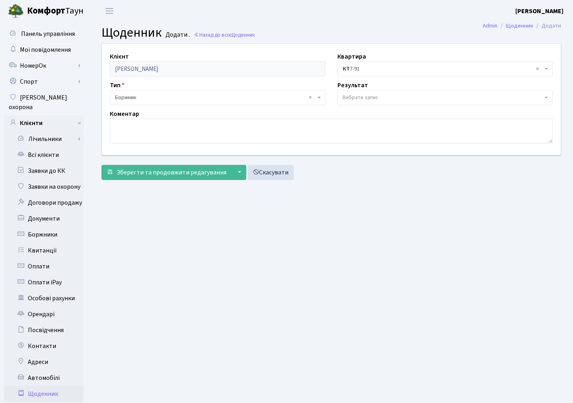
click at [344, 94] on span "Вибрати запис" at bounding box center [361, 98] width 36 height 8
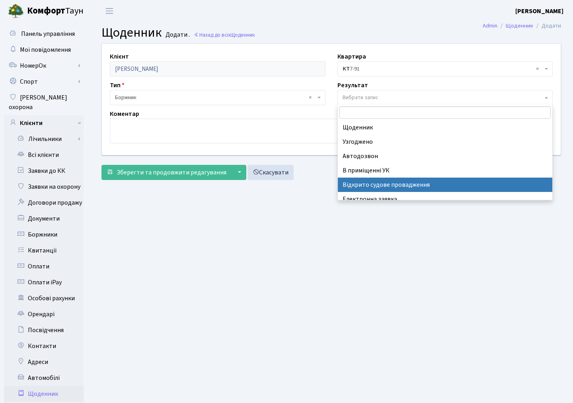
select select "201"
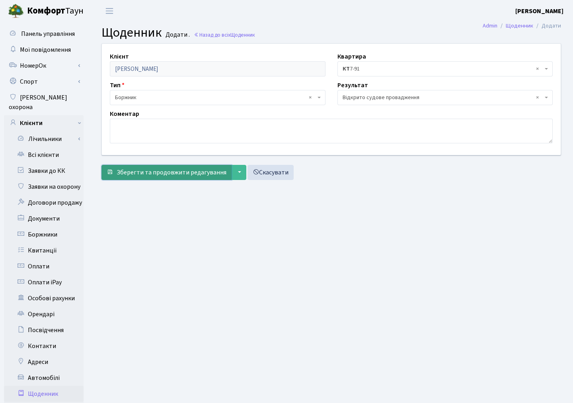
click at [189, 172] on span "Зберегти та продовжити редагування" at bounding box center [172, 172] width 110 height 9
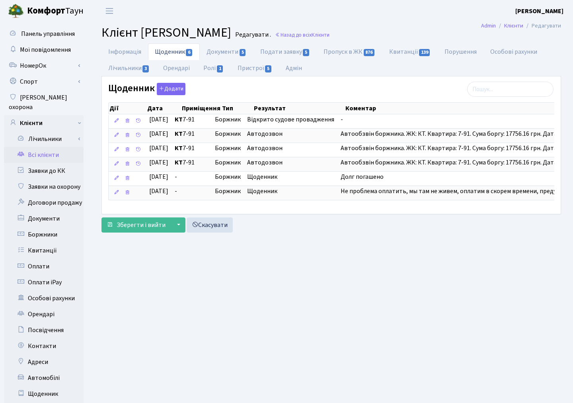
click at [39, 149] on link "Всі клієнти" at bounding box center [44, 155] width 80 height 16
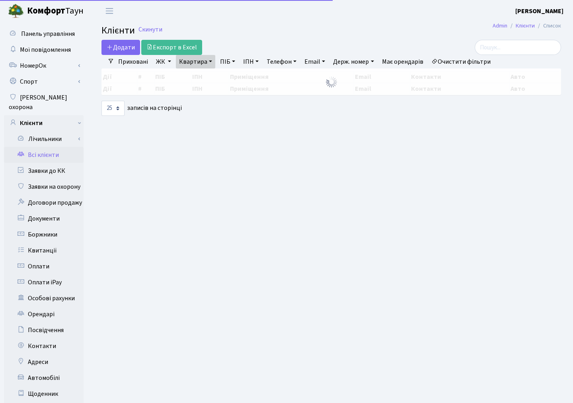
select select "25"
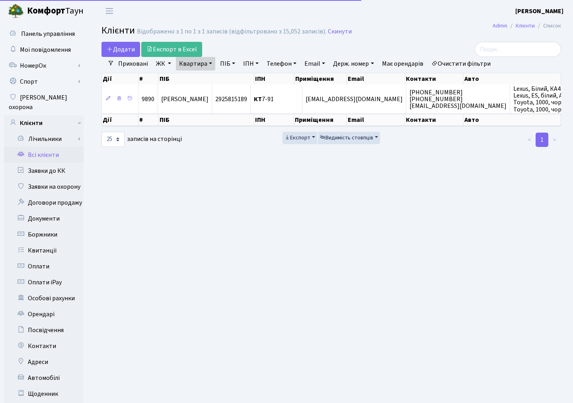
click at [187, 66] on link "Квартира" at bounding box center [195, 64] width 39 height 14
click at [196, 77] on input "7-91" at bounding box center [199, 79] width 47 height 15
type input "7"
type input "2-178"
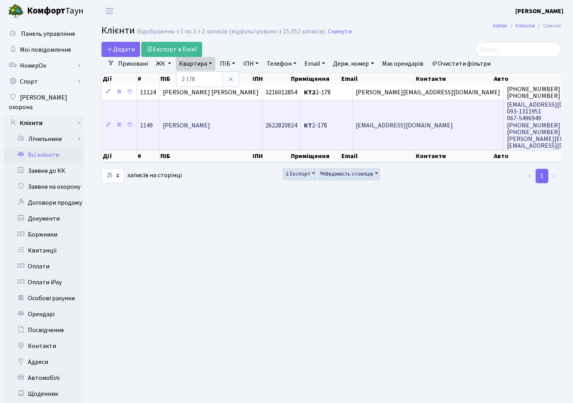
click at [210, 125] on span "[PERSON_NAME]" at bounding box center [186, 125] width 47 height 9
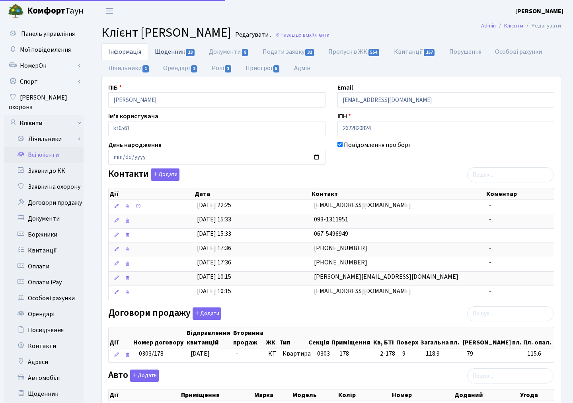
click at [166, 51] on link "Щоденник 13" at bounding box center [175, 51] width 54 height 16
select select "25"
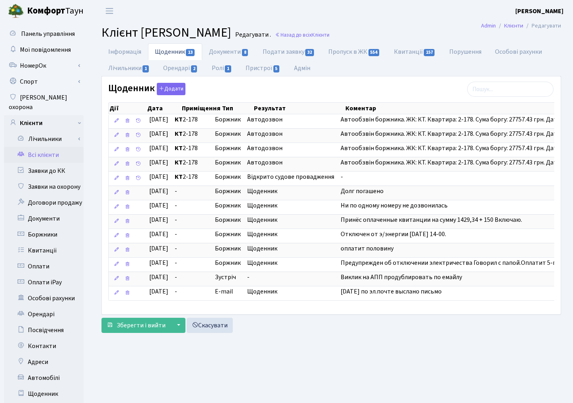
click at [43, 148] on link "Всі клієнти" at bounding box center [44, 155] width 80 height 16
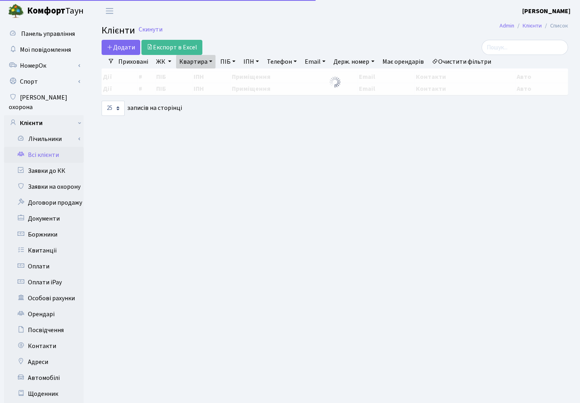
select select "25"
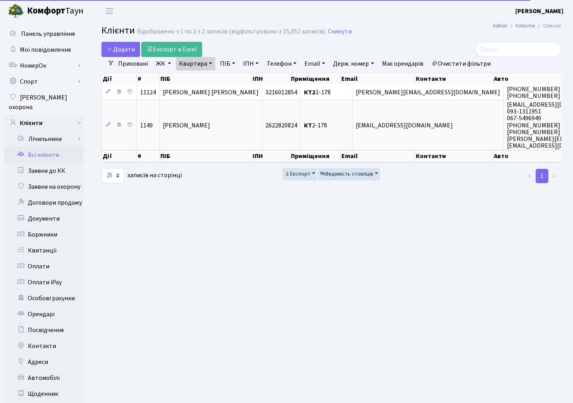
click at [184, 61] on link "Квартира" at bounding box center [195, 64] width 39 height 14
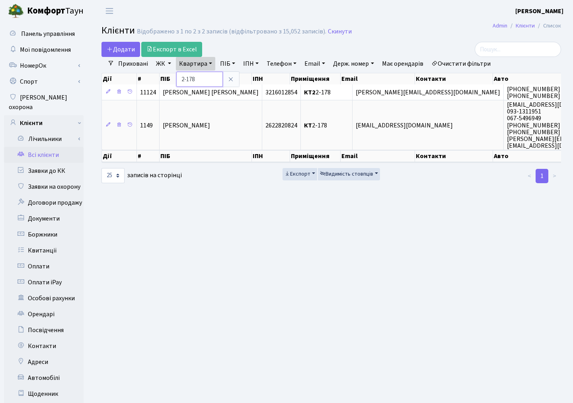
click at [200, 82] on input "2-178" at bounding box center [199, 79] width 47 height 15
type input "2"
type input "9-84"
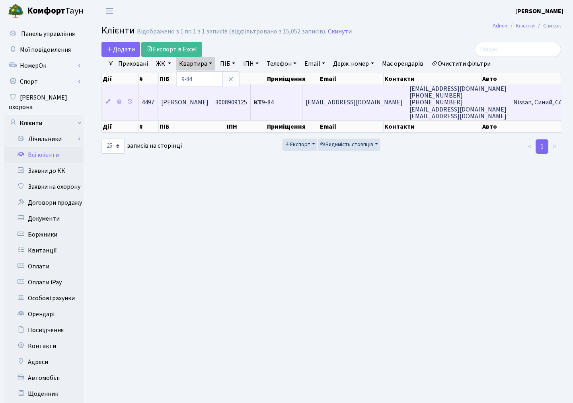
click at [205, 104] on span "[PERSON_NAME]" at bounding box center [184, 102] width 47 height 9
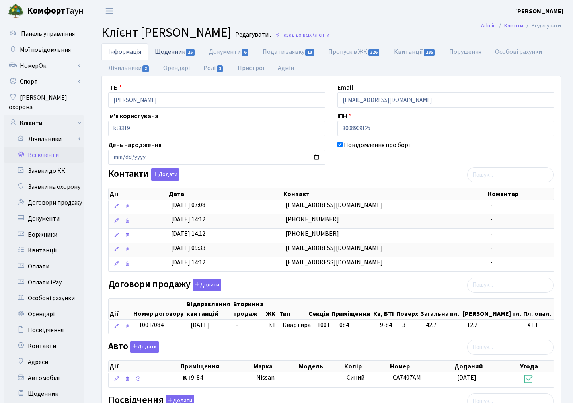
click at [160, 57] on link "Щоденник 15" at bounding box center [175, 51] width 54 height 16
select select "25"
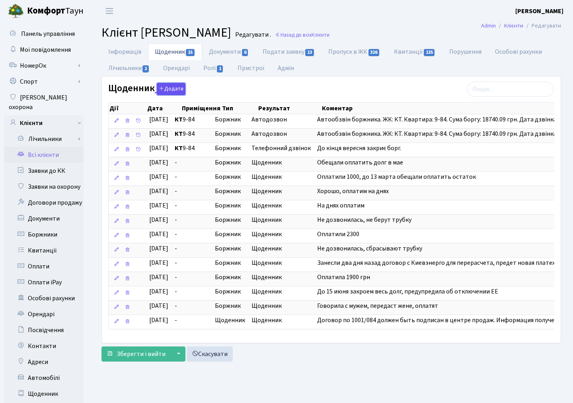
click at [178, 92] on button "Додати" at bounding box center [171, 89] width 29 height 12
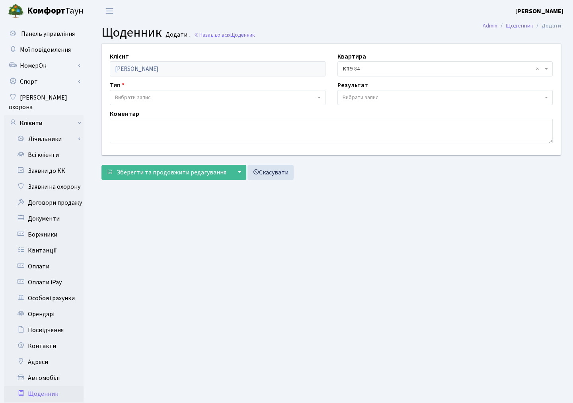
click at [142, 100] on span "Вибрати запис" at bounding box center [133, 98] width 36 height 8
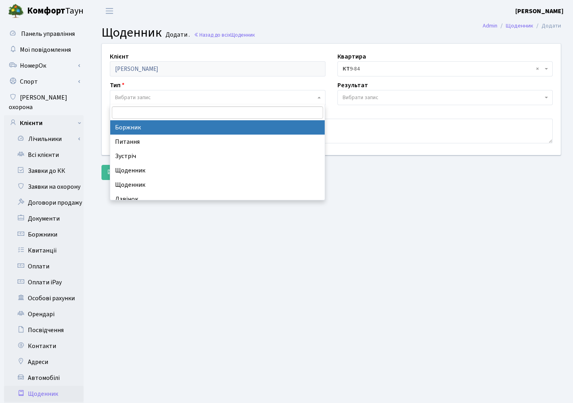
select select "189"
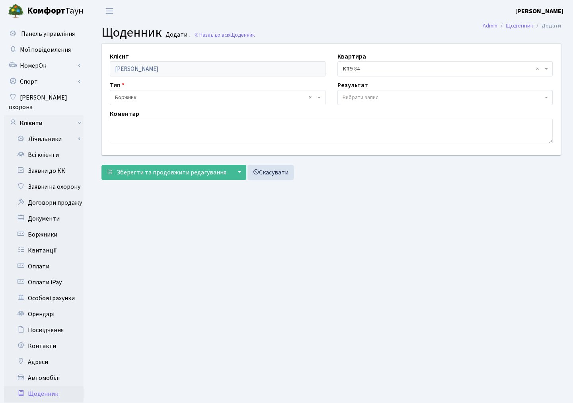
click at [376, 99] on span "Вибрати запис" at bounding box center [361, 98] width 36 height 8
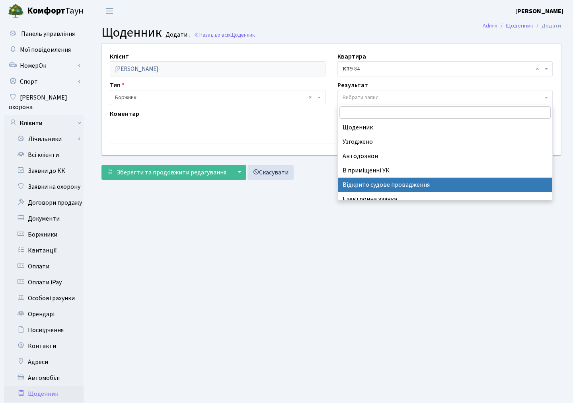
select select "201"
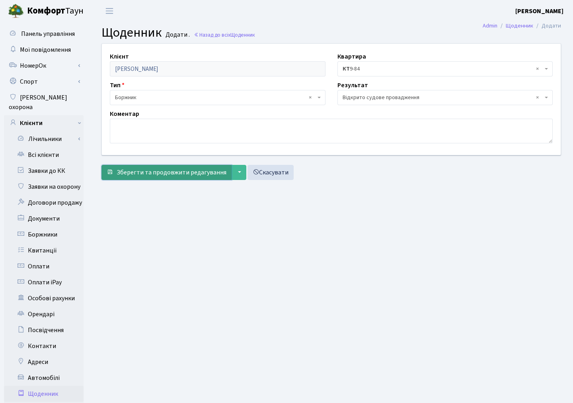
click at [205, 174] on span "Зберегти та продовжити редагування" at bounding box center [172, 172] width 110 height 9
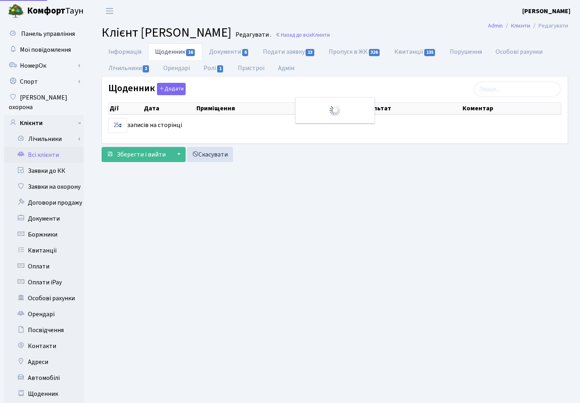
select select "25"
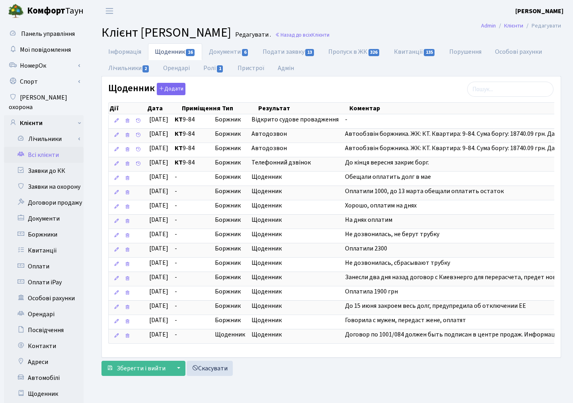
click at [47, 149] on link "Всі клієнти" at bounding box center [44, 155] width 80 height 16
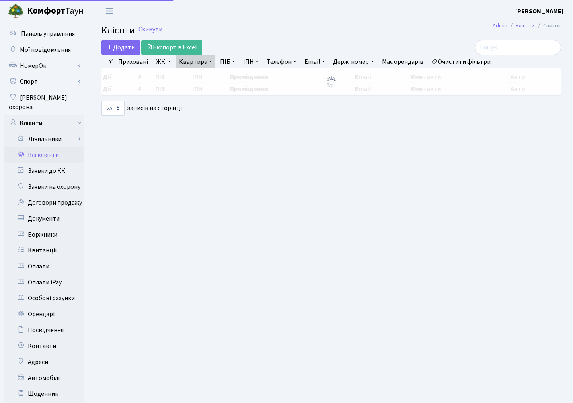
select select "25"
click at [201, 60] on link "Квартира" at bounding box center [195, 62] width 39 height 14
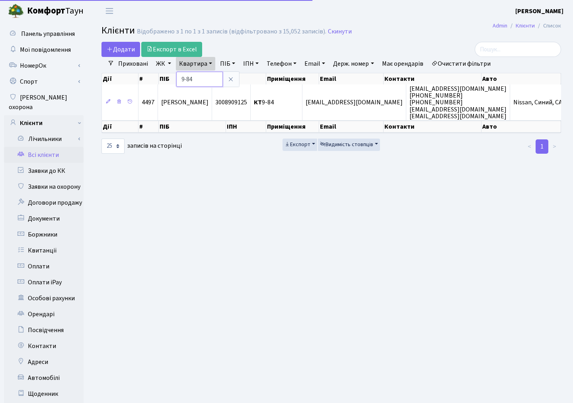
click at [201, 76] on input "9-84" at bounding box center [199, 79] width 47 height 15
type input "9"
type input "2-529"
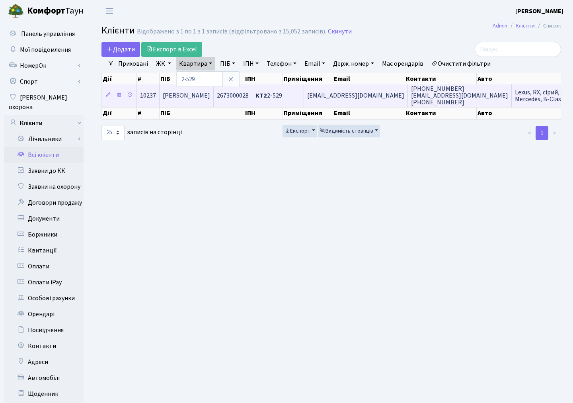
click at [204, 100] on td "[PERSON_NAME]" at bounding box center [187, 95] width 54 height 22
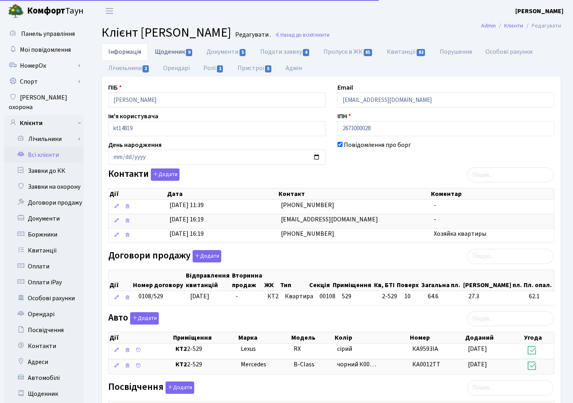
click at [172, 53] on link "Щоденник 9" at bounding box center [174, 51] width 52 height 16
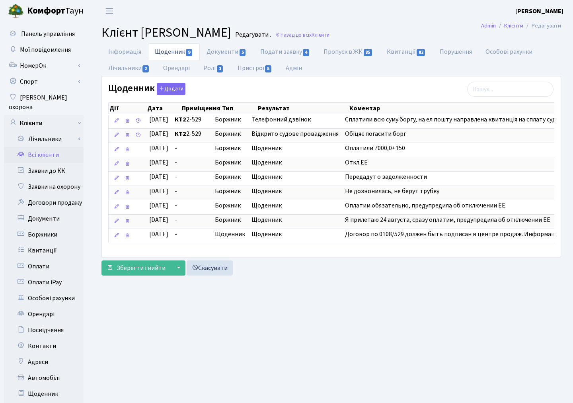
click at [52, 147] on link "Всі клієнти" at bounding box center [44, 155] width 80 height 16
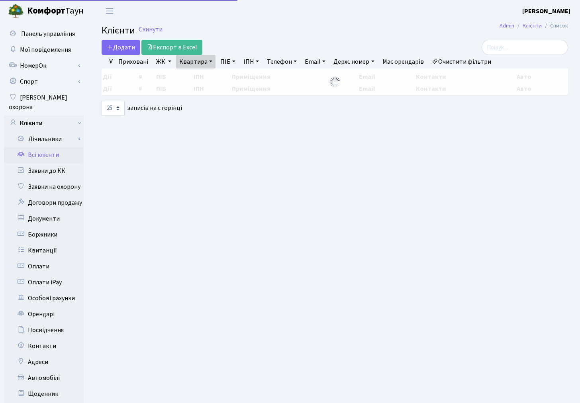
select select "25"
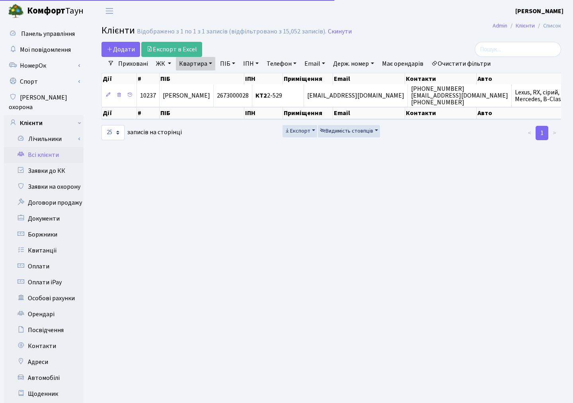
click at [187, 62] on link "Квартира" at bounding box center [195, 64] width 39 height 14
click at [199, 81] on input "2-529" at bounding box center [199, 79] width 47 height 15
type input "2"
type input "11-86"
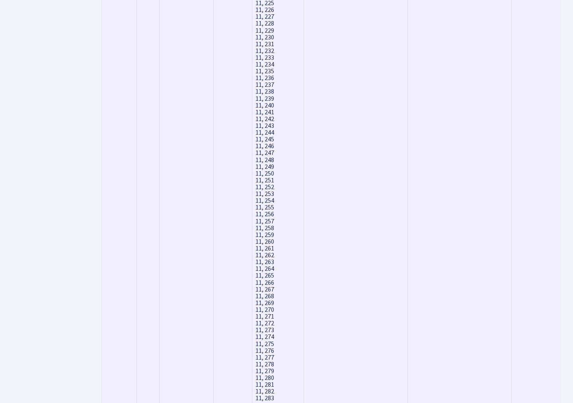
scroll to position [6915, 0]
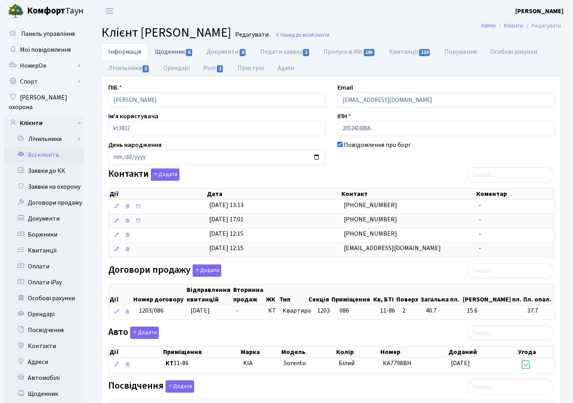
click at [173, 52] on link "Щоденник 6" at bounding box center [174, 51] width 52 height 16
select select "25"
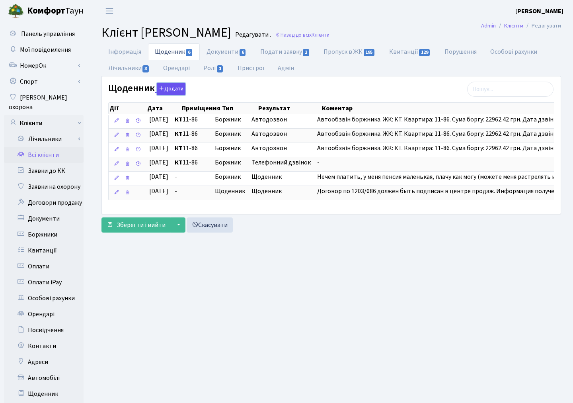
click at [172, 91] on button "Додати" at bounding box center [171, 89] width 29 height 12
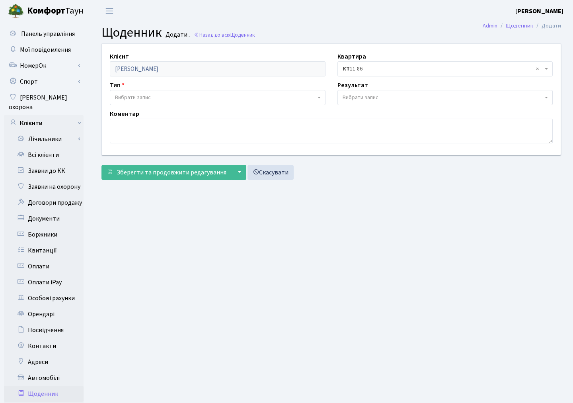
click at [137, 98] on span "Вибрати запис" at bounding box center [133, 98] width 36 height 8
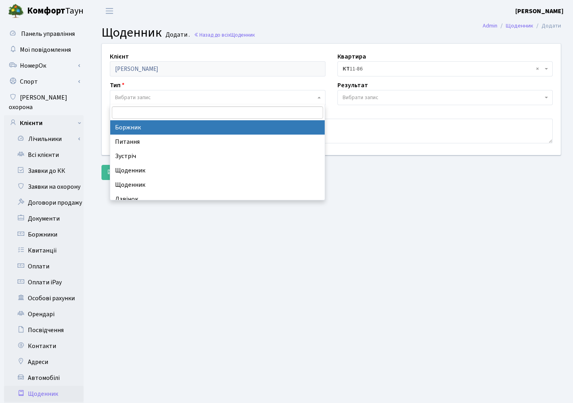
select select "189"
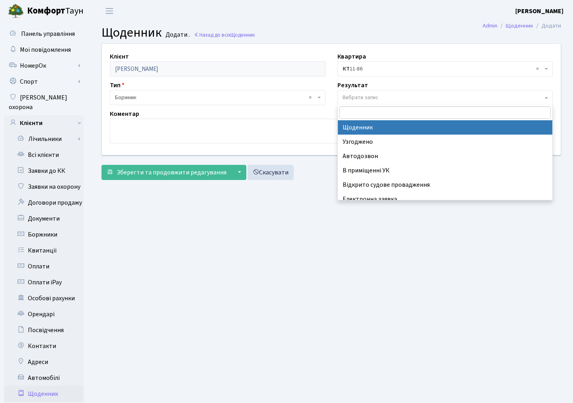
click at [342, 98] on span "Вибрати запис" at bounding box center [446, 97] width 216 height 15
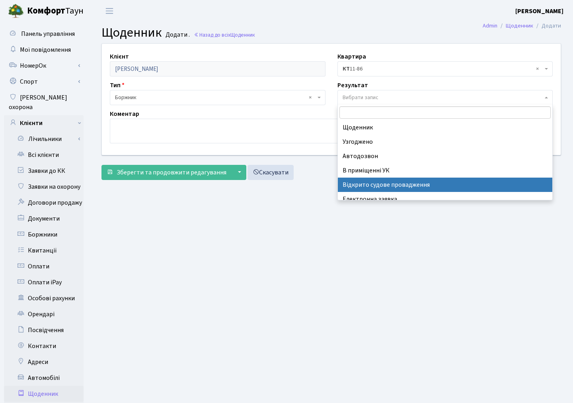
select select "201"
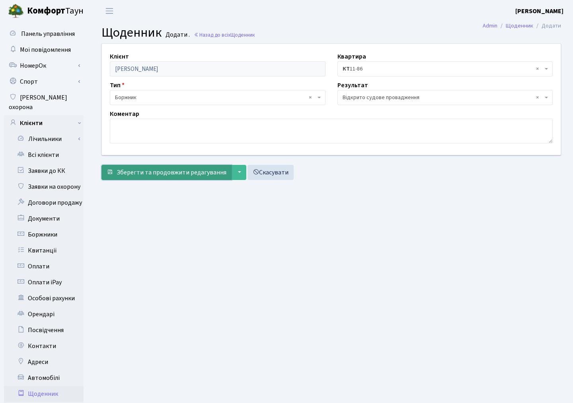
click at [203, 174] on span "Зберегти та продовжити редагування" at bounding box center [172, 172] width 110 height 9
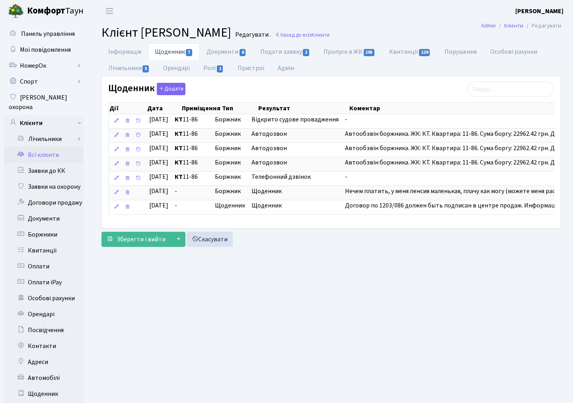
click at [41, 148] on link "Всі клієнти" at bounding box center [44, 155] width 80 height 16
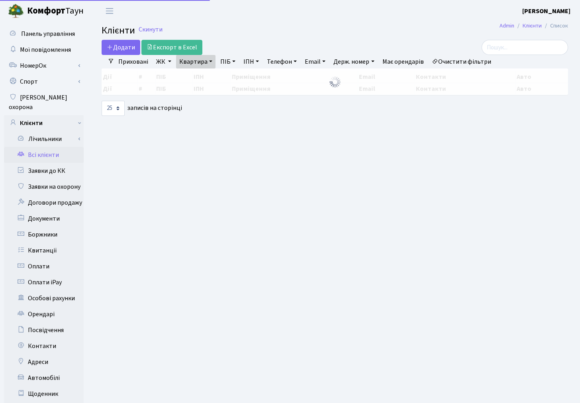
select select "25"
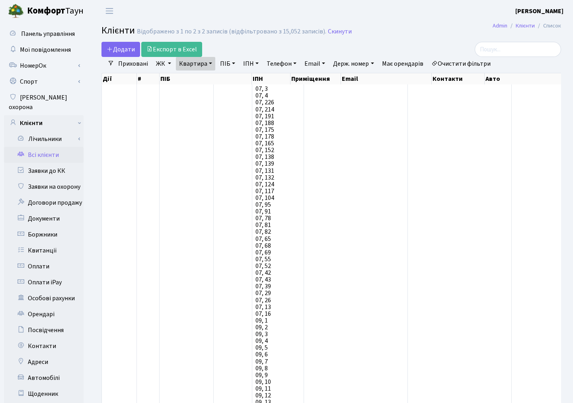
click at [200, 63] on link "Квартира" at bounding box center [195, 64] width 39 height 14
drag, startPoint x: 200, startPoint y: 74, endPoint x: 166, endPoint y: 75, distance: 33.9
click at [181, 65] on link "Квартира" at bounding box center [195, 64] width 39 height 14
type input "9-88"
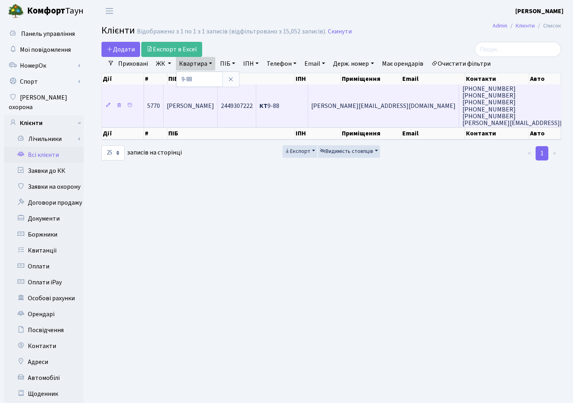
click at [218, 113] on td "[PERSON_NAME]" at bounding box center [191, 105] width 54 height 43
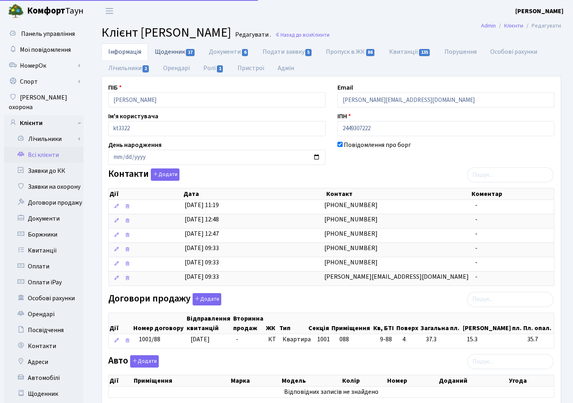
click at [177, 49] on link "Щоденник 17" at bounding box center [175, 51] width 54 height 16
select select "25"
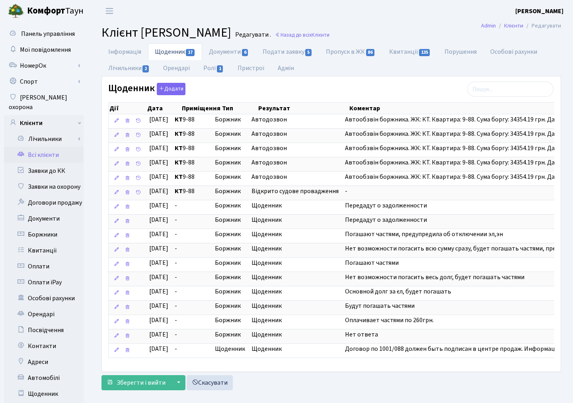
click at [45, 147] on link "Всі клієнти" at bounding box center [44, 155] width 80 height 16
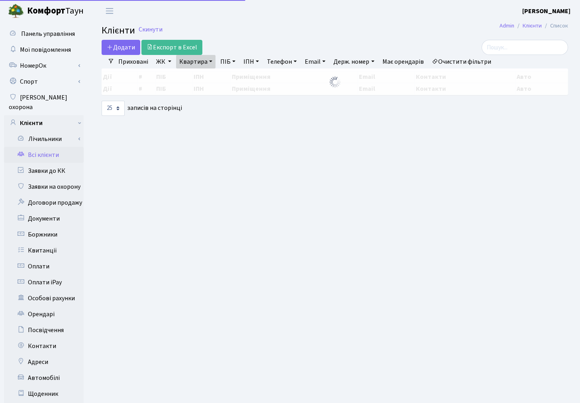
select select "25"
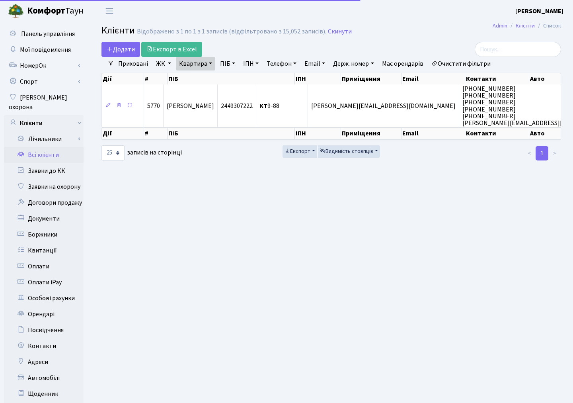
click at [182, 65] on link "Квартира" at bounding box center [195, 64] width 39 height 14
click at [194, 76] on input "9-88" at bounding box center [199, 79] width 47 height 15
type input "9"
type input "312"
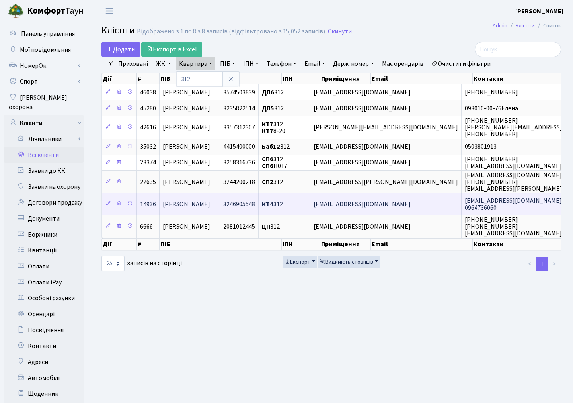
click at [168, 201] on span "Ердем Ольга Петрівна" at bounding box center [186, 204] width 47 height 9
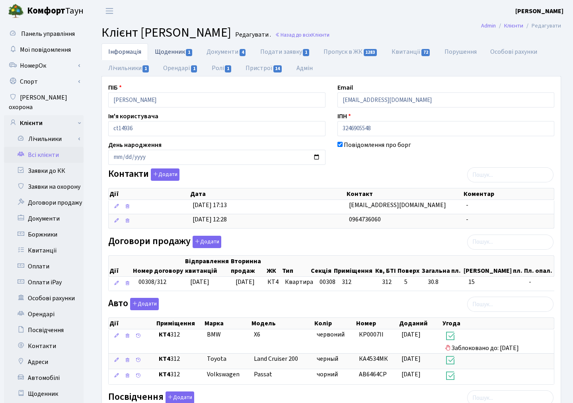
click at [166, 53] on link "Щоденник 1" at bounding box center [174, 51] width 52 height 16
select select "25"
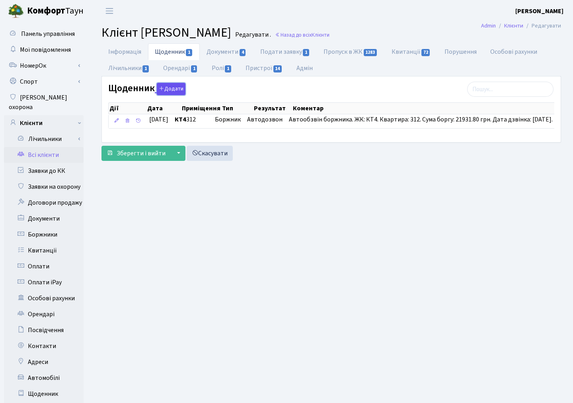
click at [172, 86] on button "Додати" at bounding box center [171, 89] width 29 height 12
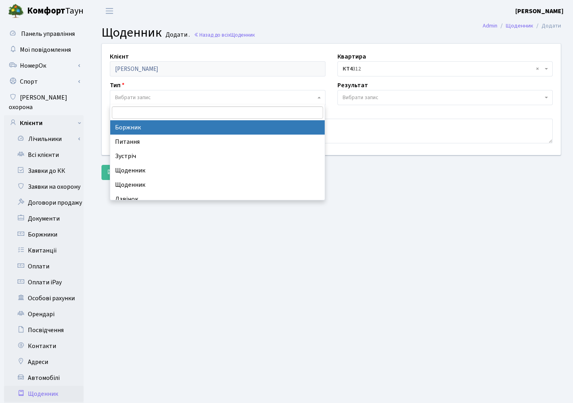
click at [124, 96] on span "Вибрати запис" at bounding box center [133, 98] width 36 height 8
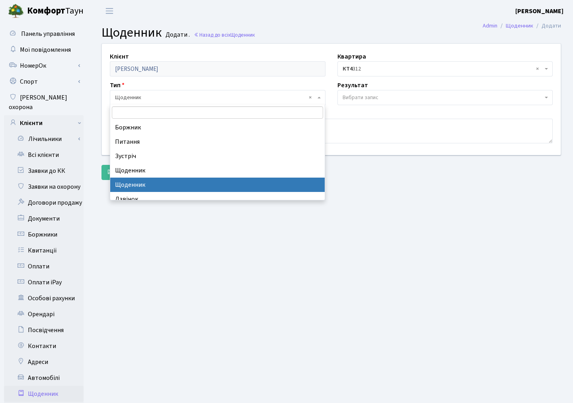
click at [124, 100] on span "× Щоденник" at bounding box center [215, 98] width 201 height 8
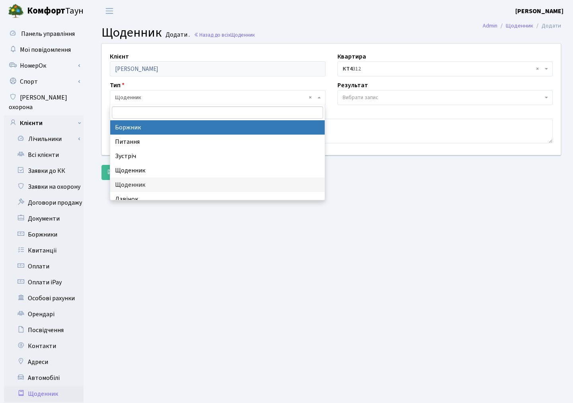
select select "189"
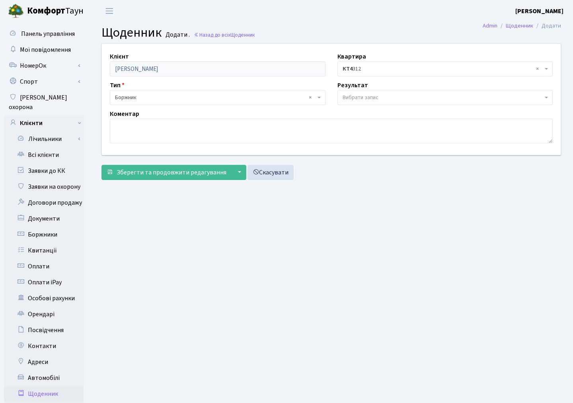
click at [361, 96] on span "Вибрати запис" at bounding box center [361, 98] width 36 height 8
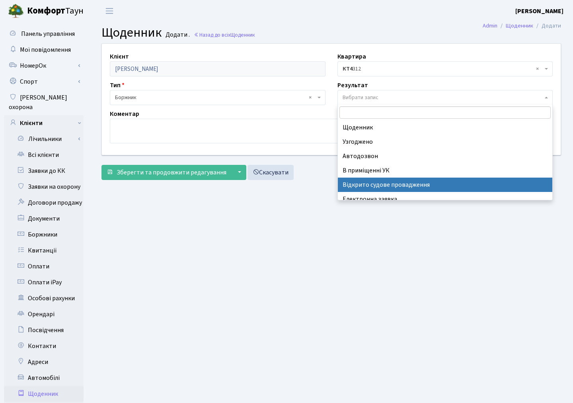
select select "201"
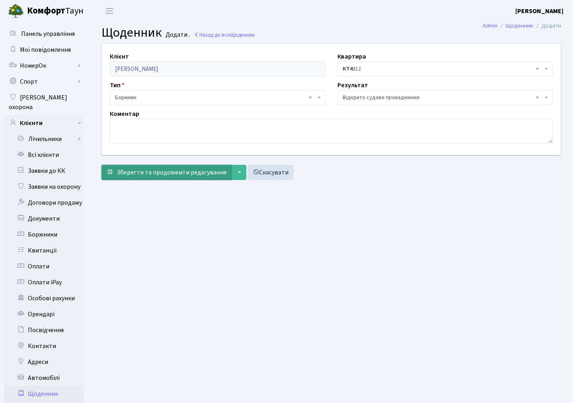
click at [179, 176] on span "Зберегти та продовжити редагування" at bounding box center [172, 172] width 110 height 9
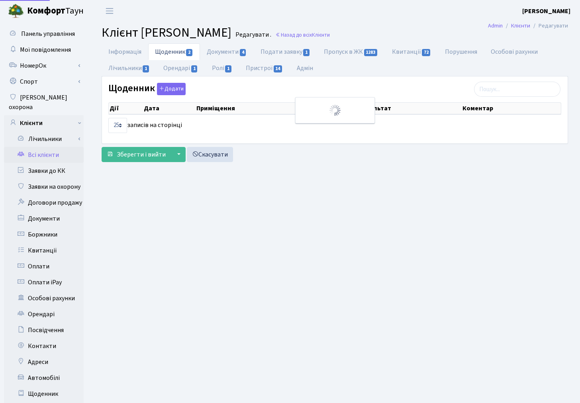
select select "25"
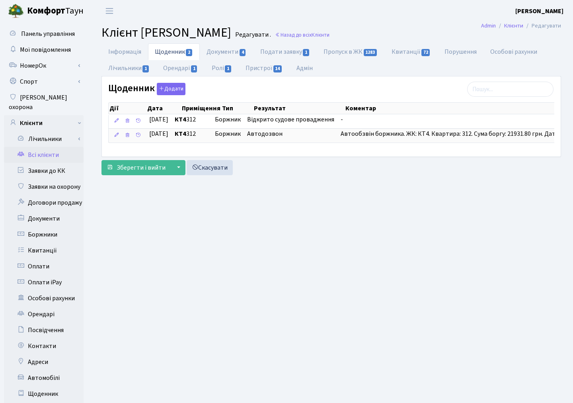
click at [53, 147] on link "Всі клієнти" at bounding box center [44, 155] width 80 height 16
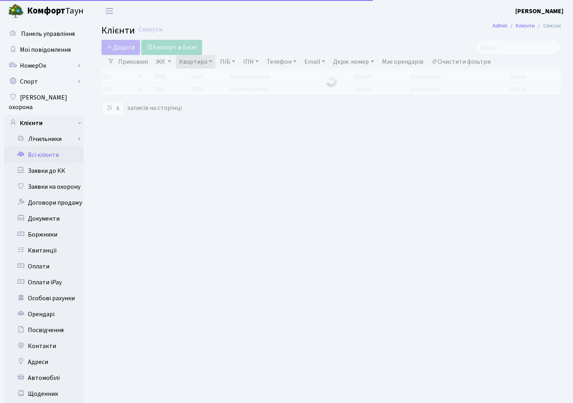
select select "25"
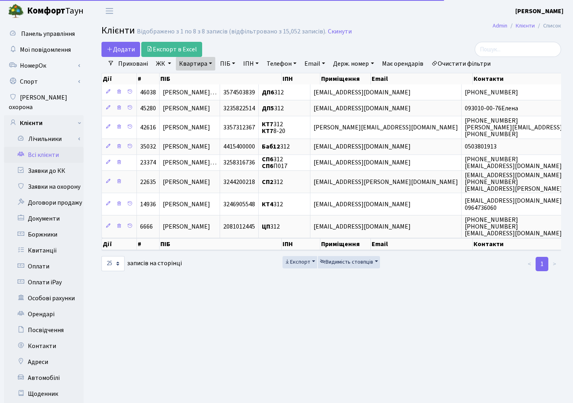
click at [193, 63] on link "Квартира" at bounding box center [195, 64] width 39 height 14
click at [200, 76] on input "312" at bounding box center [199, 79] width 47 height 15
type input "3"
type input "2-416"
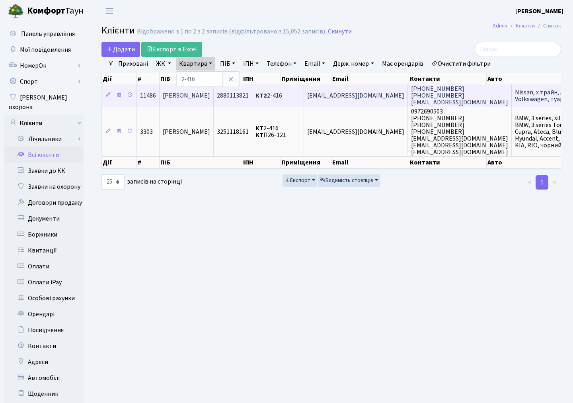
click at [204, 96] on span "[PERSON_NAME]" at bounding box center [186, 95] width 47 height 9
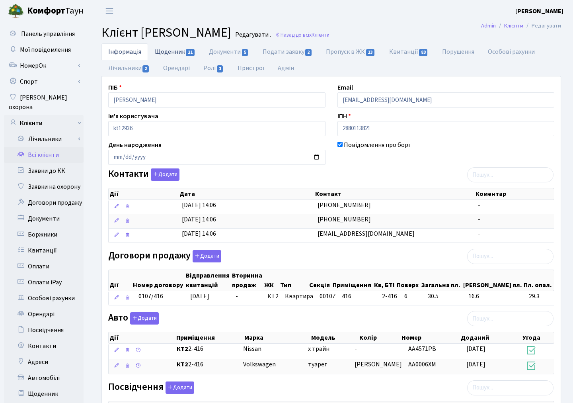
click at [174, 54] on link "Щоденник 21" at bounding box center [175, 51] width 54 height 16
select select "25"
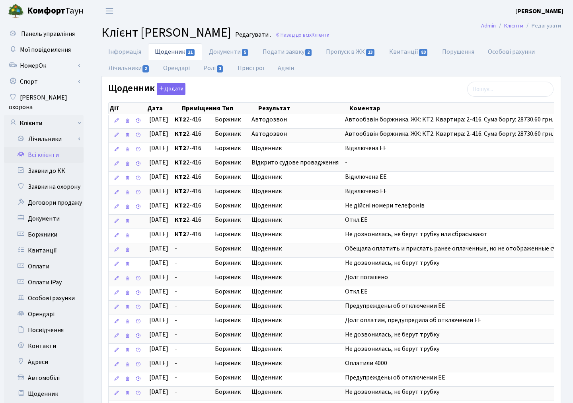
click at [45, 147] on link "Всі клієнти" at bounding box center [44, 155] width 80 height 16
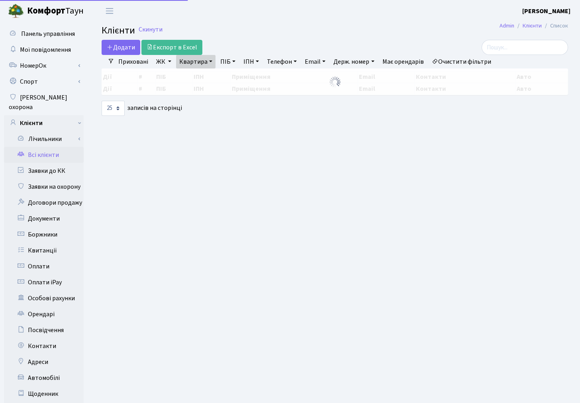
select select "25"
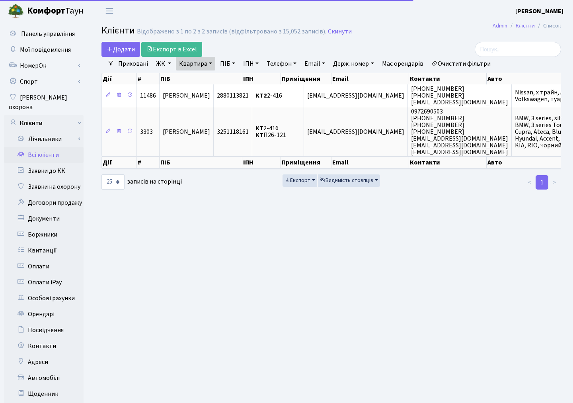
click at [193, 64] on link "Квартира" at bounding box center [195, 64] width 39 height 14
click at [201, 77] on input "2-416" at bounding box center [199, 79] width 47 height 15
type input "2-300"
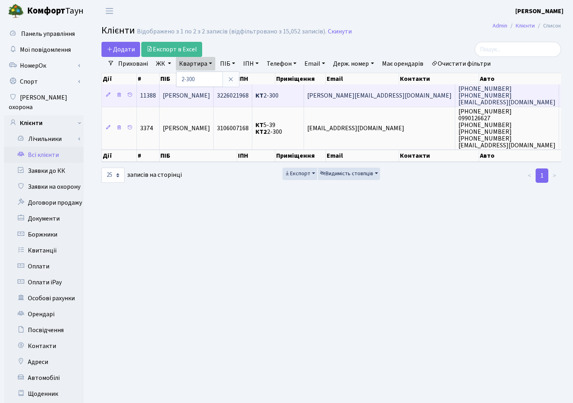
click at [210, 98] on span "[PERSON_NAME]" at bounding box center [186, 95] width 47 height 9
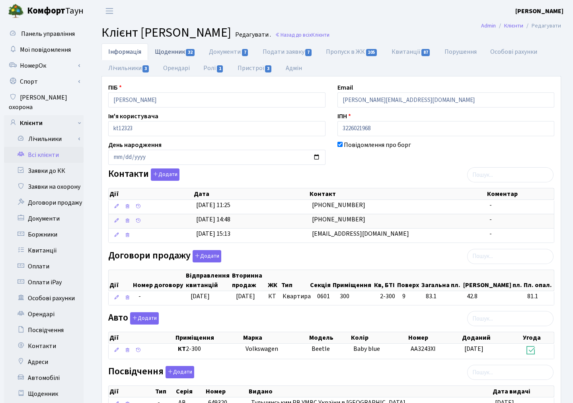
click at [174, 51] on link "Щоденник 32" at bounding box center [175, 51] width 54 height 16
select select "25"
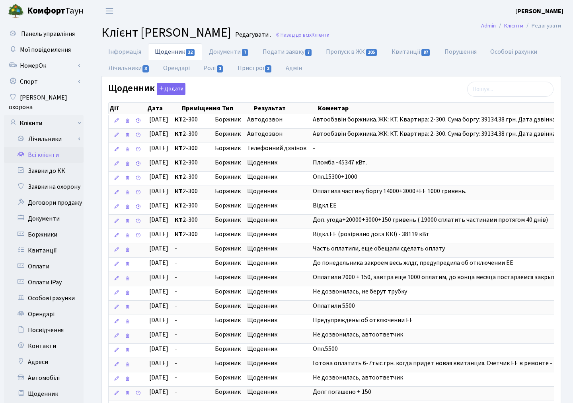
click at [454, 21] on header "[PERSON_NAME] [PERSON_NAME] Мій обліковий запис Вийти" at bounding box center [286, 11] width 573 height 22
click at [41, 147] on link "Всі клієнти" at bounding box center [44, 155] width 80 height 16
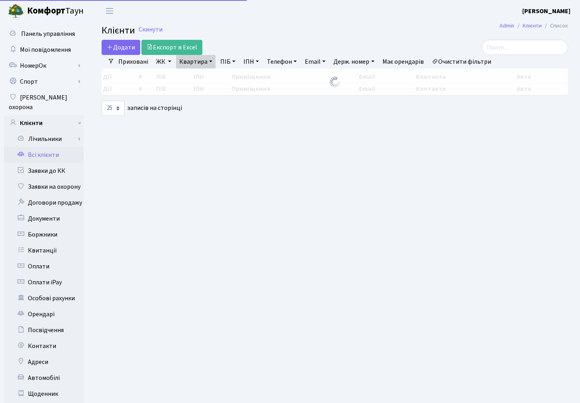
select select "25"
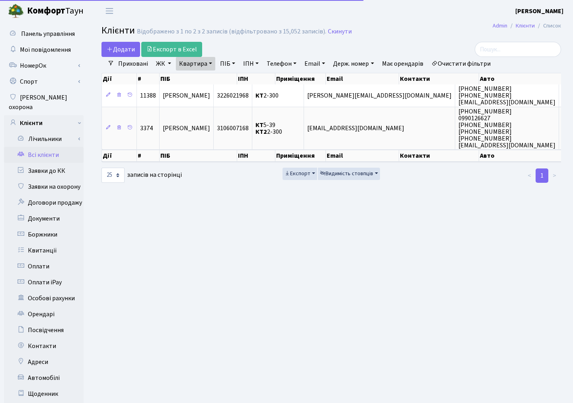
click at [196, 60] on link "Квартира" at bounding box center [195, 64] width 39 height 14
click at [200, 76] on input "2-300" at bounding box center [199, 79] width 47 height 15
type input "2-173"
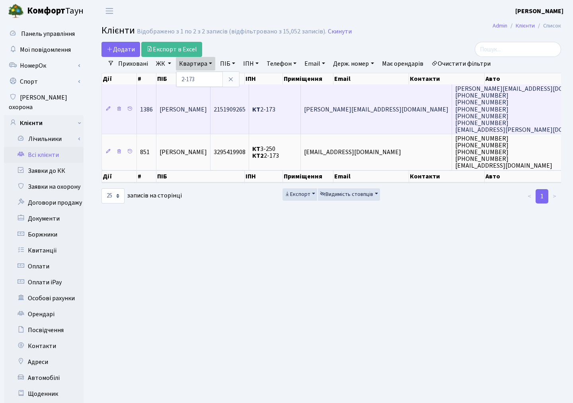
click at [210, 120] on td "Таркан Людмила Миколаївна" at bounding box center [183, 108] width 54 height 49
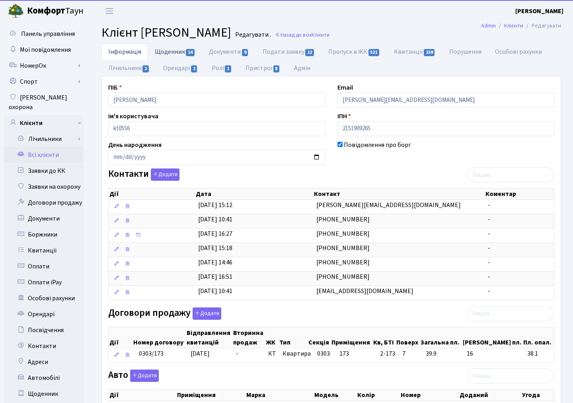
click at [179, 53] on link "Щоденник 14" at bounding box center [175, 51] width 54 height 16
select select "25"
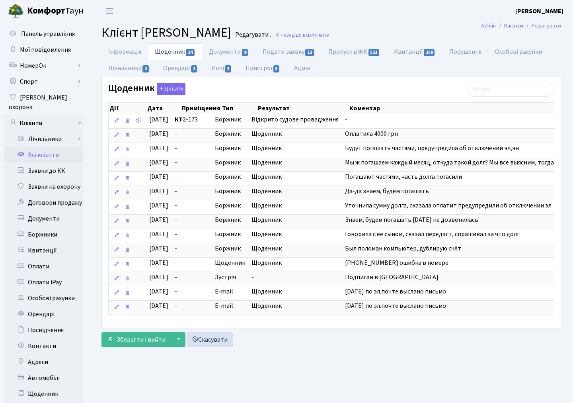
click at [49, 147] on link "Всі клієнти" at bounding box center [44, 155] width 80 height 16
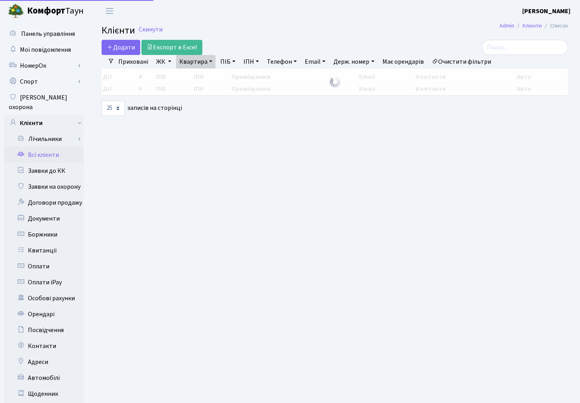
select select "25"
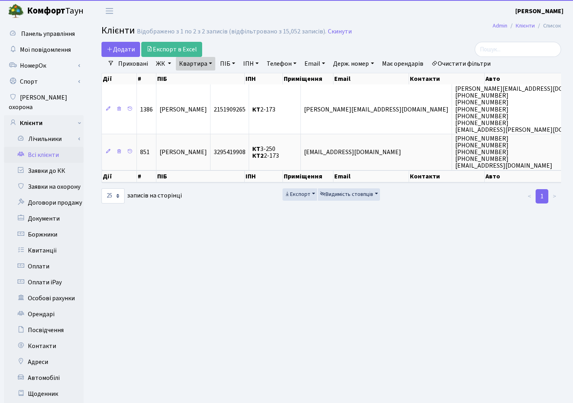
click at [190, 66] on link "Квартира" at bounding box center [195, 64] width 39 height 14
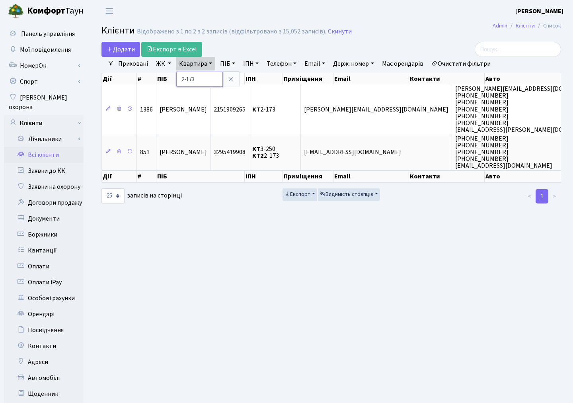
click at [202, 74] on input "2-173" at bounding box center [199, 79] width 47 height 15
type input "2"
type input "12-117"
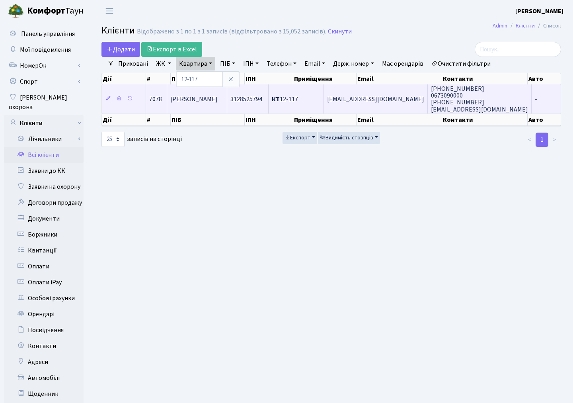
click at [201, 109] on td "[PERSON_NAME]" at bounding box center [197, 98] width 60 height 29
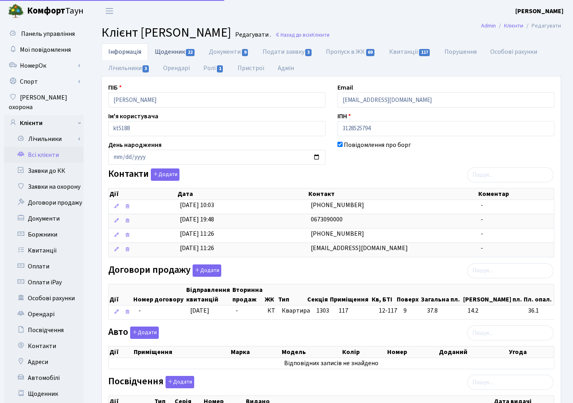
click at [176, 51] on link "Щоденник 22" at bounding box center [175, 51] width 54 height 16
select select "25"
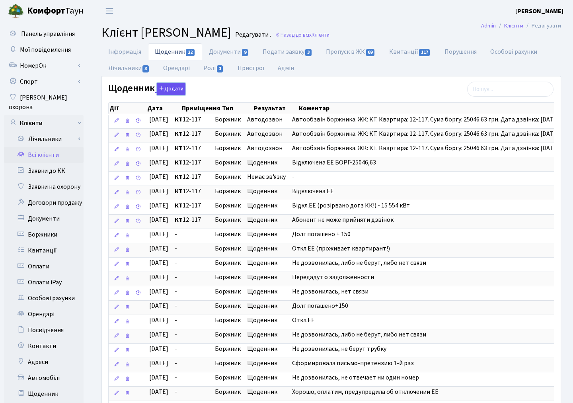
click at [174, 90] on button "Додати" at bounding box center [171, 89] width 29 height 12
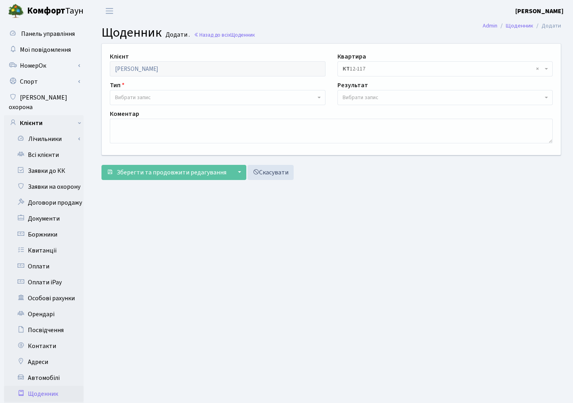
click at [133, 97] on span "Вибрати запис" at bounding box center [133, 98] width 36 height 8
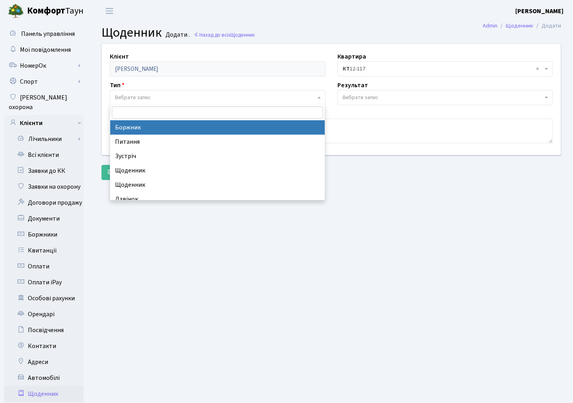
select select "189"
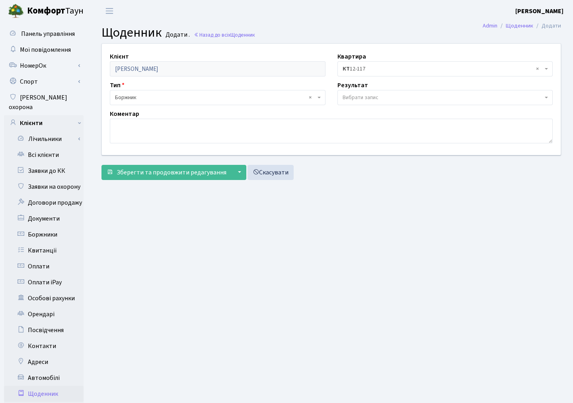
click at [355, 97] on span "Вибрати запис" at bounding box center [361, 98] width 36 height 8
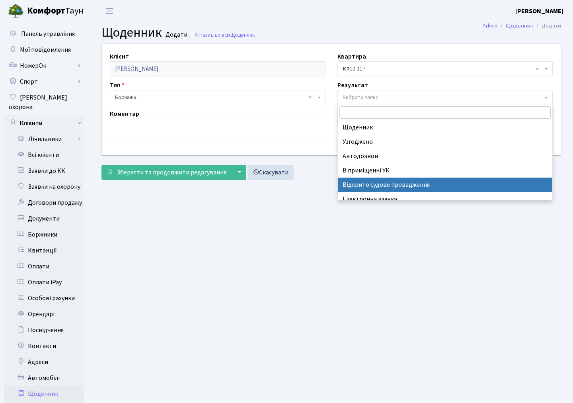
select select "201"
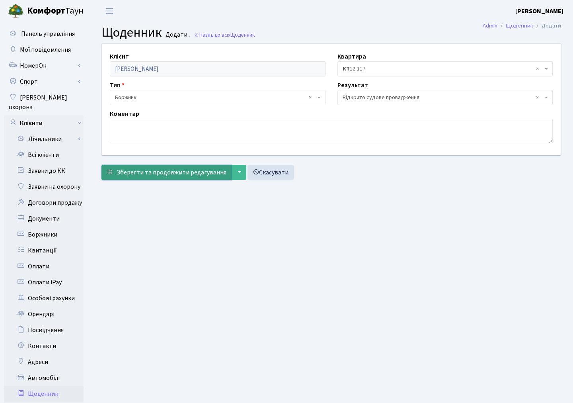
click at [171, 169] on span "Зберегти та продовжити редагування" at bounding box center [172, 172] width 110 height 9
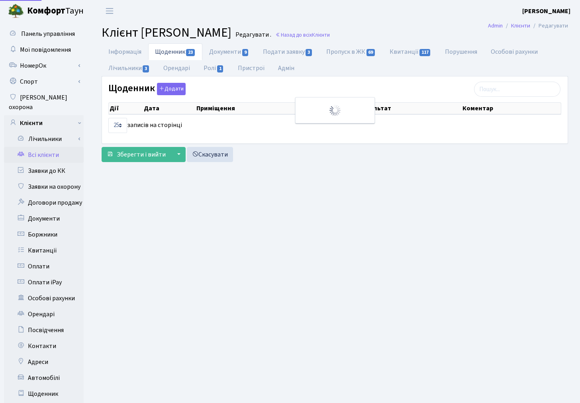
select select "25"
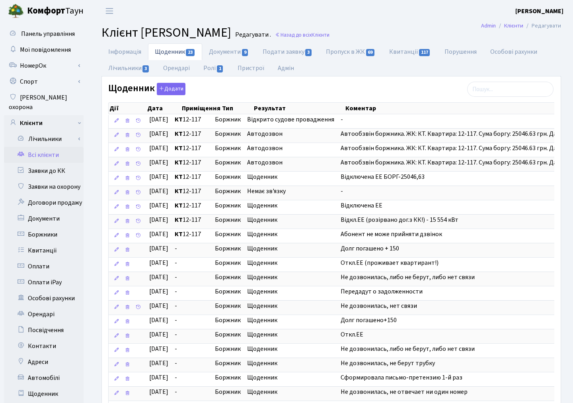
click at [49, 147] on link "Всі клієнти" at bounding box center [44, 155] width 80 height 16
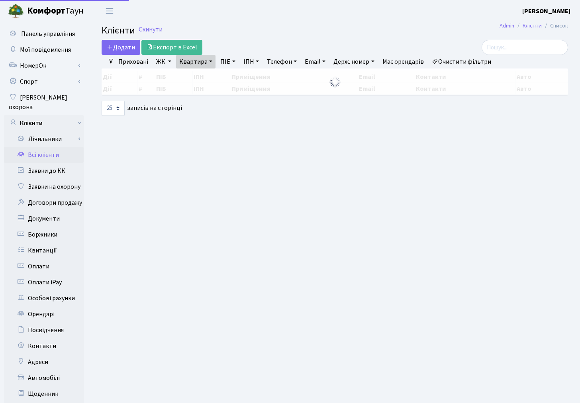
select select "25"
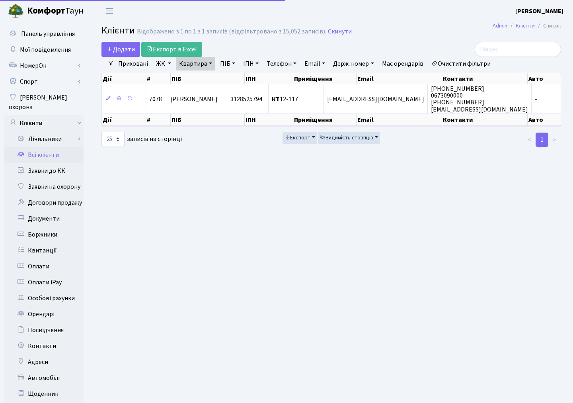
click at [190, 62] on link "Квартира" at bounding box center [195, 64] width 39 height 14
drag, startPoint x: 203, startPoint y: 80, endPoint x: 157, endPoint y: 73, distance: 46.3
click at [157, 73] on div "Додати Експорт в Excel Фільтри Приховані ЖК ТХ, вул. Ділова, 1/2 КТ, вул. Реген…" at bounding box center [332, 95] width 472 height 106
click at [468, 61] on link "Очистити фільтри" at bounding box center [461, 64] width 66 height 14
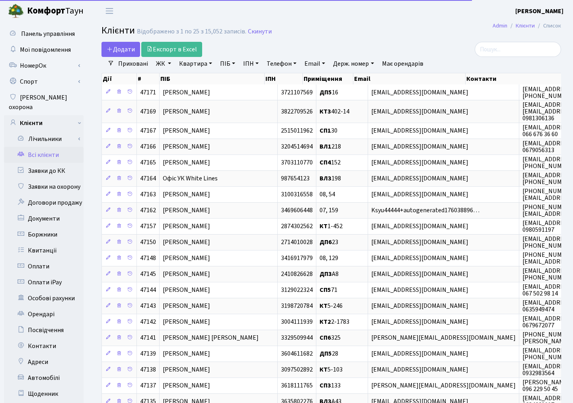
click at [193, 66] on link "Квартира" at bounding box center [195, 64] width 39 height 14
type input "2-11"
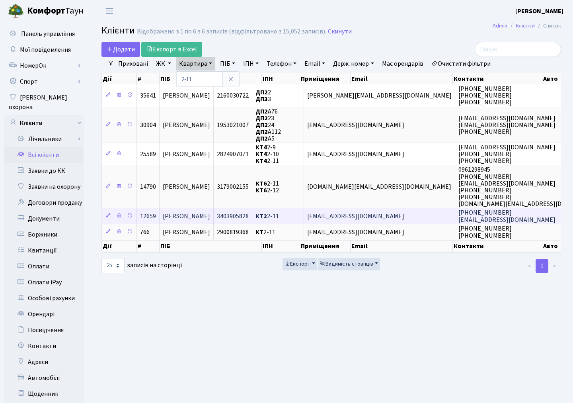
click at [210, 212] on span "Полуектова Марія Володимирівна" at bounding box center [186, 216] width 47 height 9
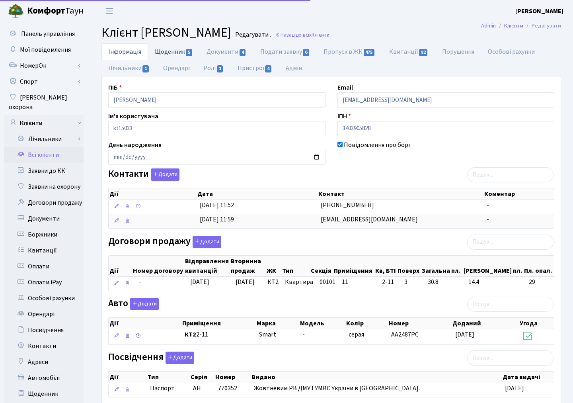
click at [180, 54] on link "Щоденник 5" at bounding box center [174, 51] width 52 height 16
select select "25"
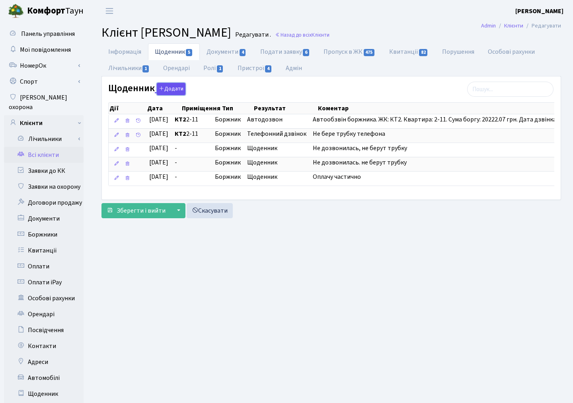
click at [170, 88] on button "Додати" at bounding box center [171, 89] width 29 height 12
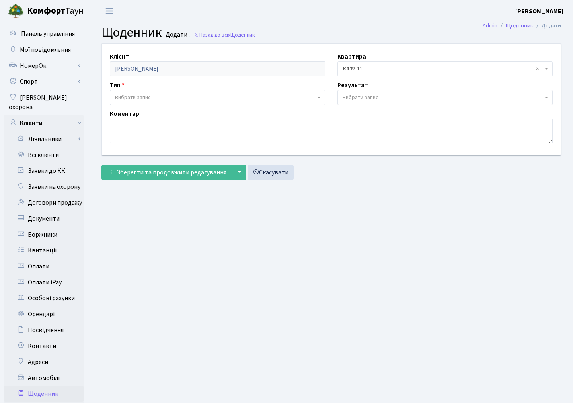
click at [137, 95] on span "Вибрати запис" at bounding box center [133, 98] width 36 height 8
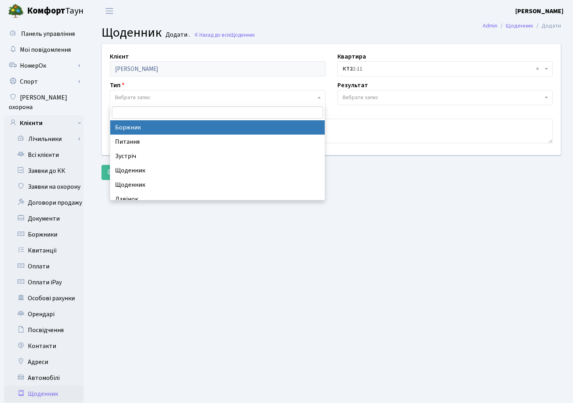
select select "189"
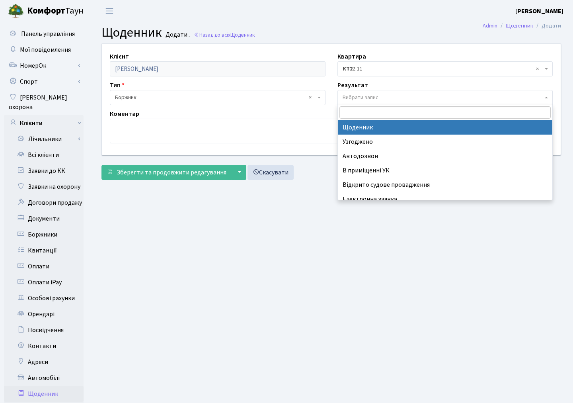
click at [347, 94] on span "Вибрати запис" at bounding box center [361, 98] width 36 height 8
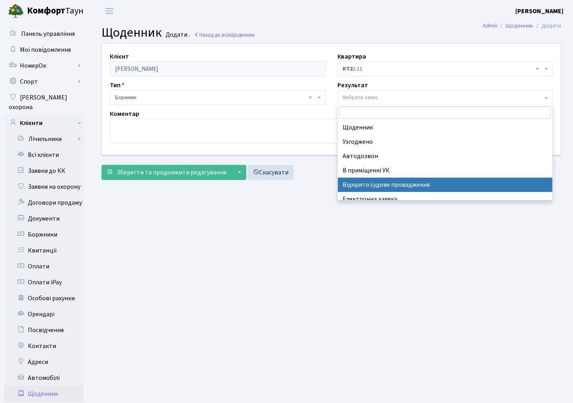
select select "201"
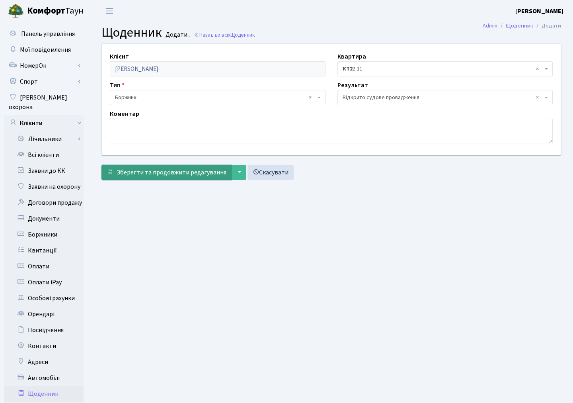
click at [190, 170] on span "Зберегти та продовжити редагування" at bounding box center [172, 172] width 110 height 9
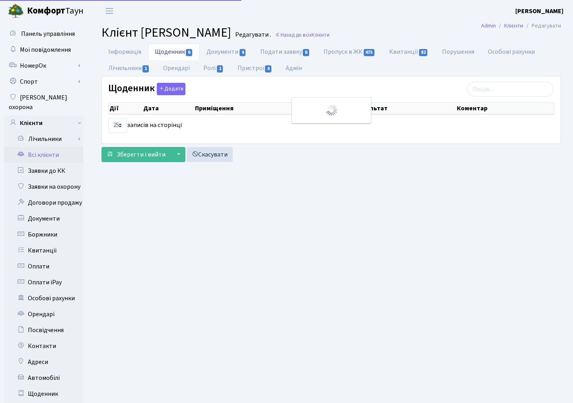
select select "25"
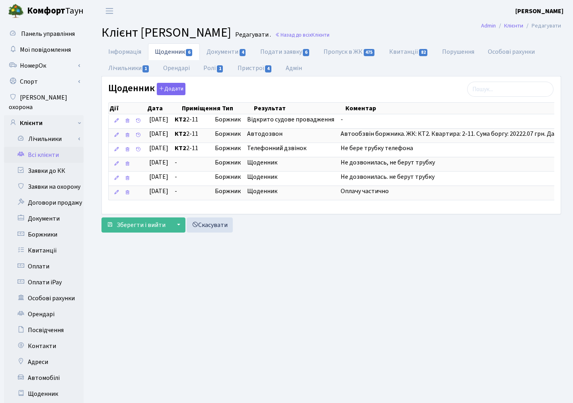
click at [41, 147] on link "Всі клієнти" at bounding box center [44, 155] width 80 height 16
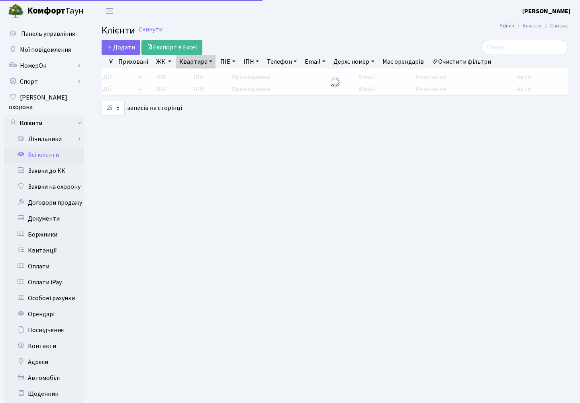
select select "25"
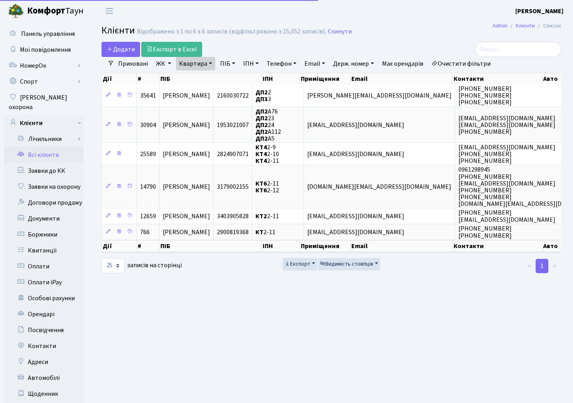
click at [182, 63] on link "Квартира" at bounding box center [195, 64] width 39 height 14
click at [201, 80] on input "2-11" at bounding box center [199, 79] width 47 height 15
type input "2-878"
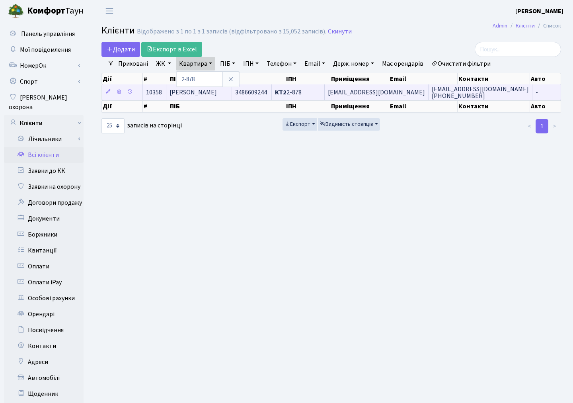
click at [217, 94] on span "[PERSON_NAME]" at bounding box center [193, 92] width 47 height 9
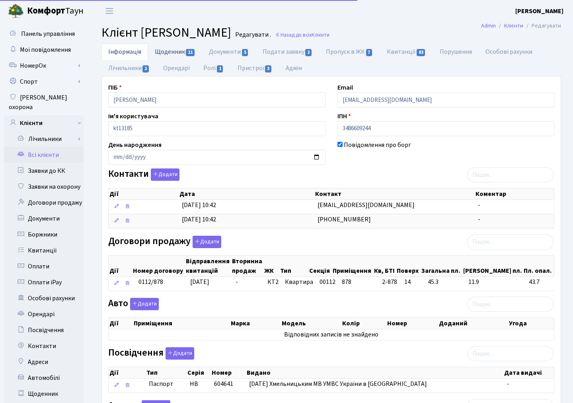
click at [166, 46] on link "Щоденник 11" at bounding box center [175, 51] width 54 height 16
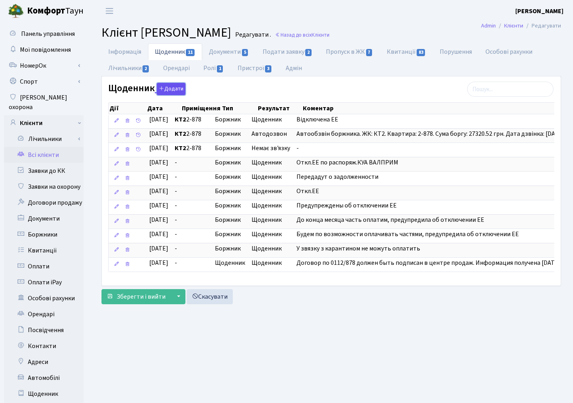
click at [174, 90] on button "Додати" at bounding box center [171, 89] width 29 height 12
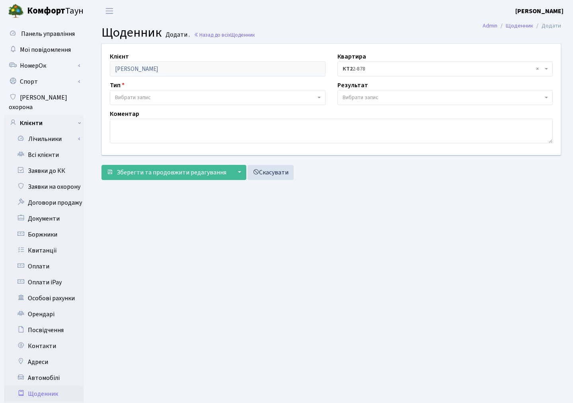
click at [127, 97] on span "Вибрати запис" at bounding box center [133, 98] width 36 height 8
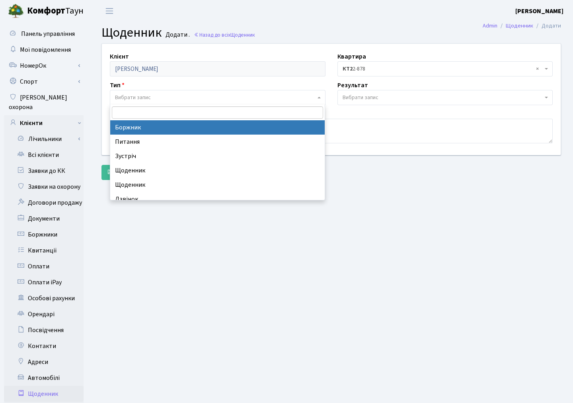
select select "189"
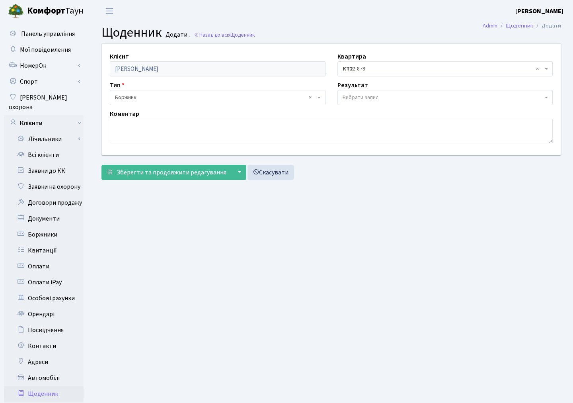
click at [345, 95] on span "Вибрати запис" at bounding box center [361, 98] width 36 height 8
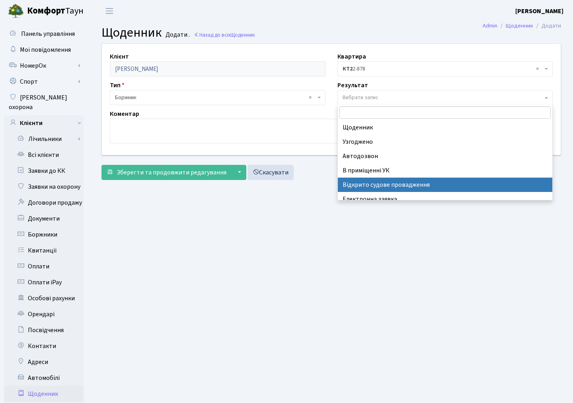
select select "201"
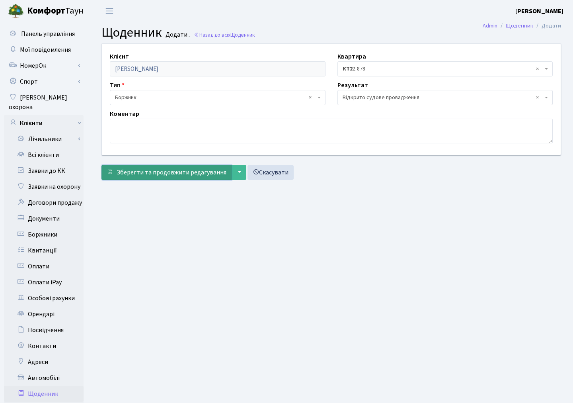
click at [165, 172] on span "Зберегти та продовжити редагування" at bounding box center [172, 172] width 110 height 9
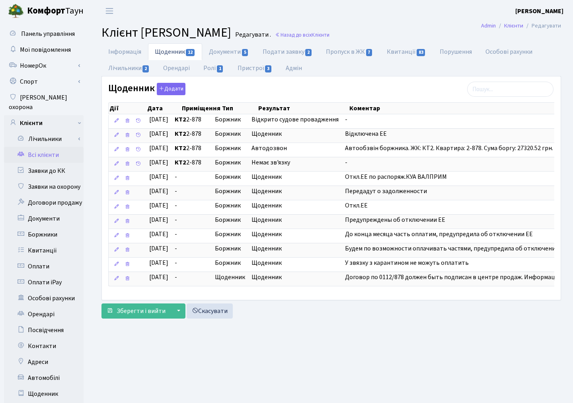
click at [39, 147] on link "Всі клієнти" at bounding box center [44, 155] width 80 height 16
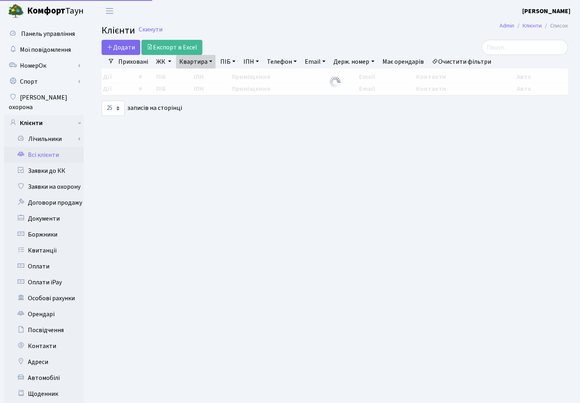
select select "25"
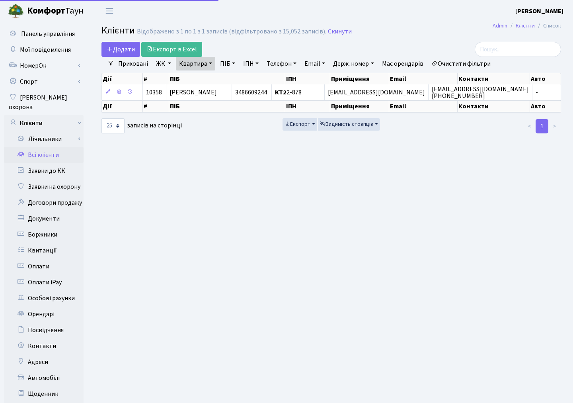
click at [188, 63] on link "Квартира" at bounding box center [195, 64] width 39 height 14
click at [197, 82] on input "2-878" at bounding box center [199, 79] width 47 height 15
type input "2"
type input "3-400"
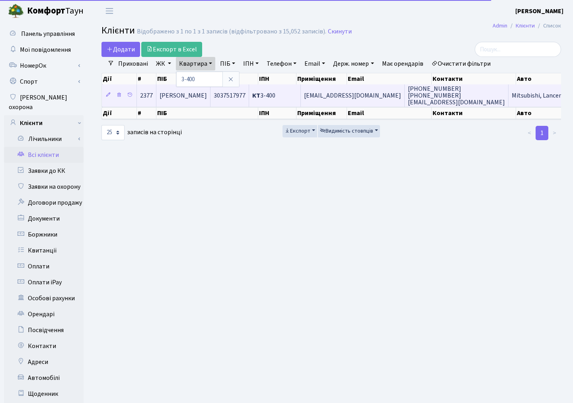
click at [210, 102] on td "Хоролець Дмитро Олександрович" at bounding box center [183, 95] width 54 height 22
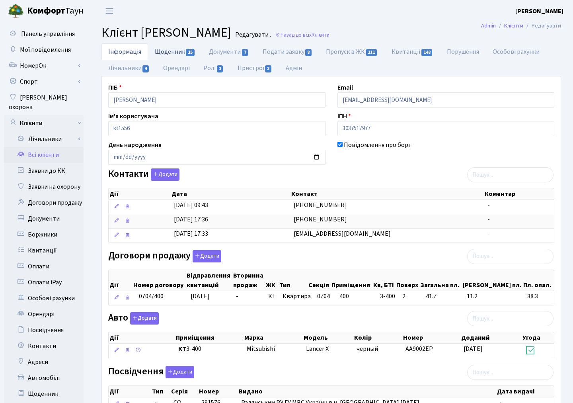
click at [172, 55] on link "Щоденник 15" at bounding box center [175, 51] width 54 height 16
select select "25"
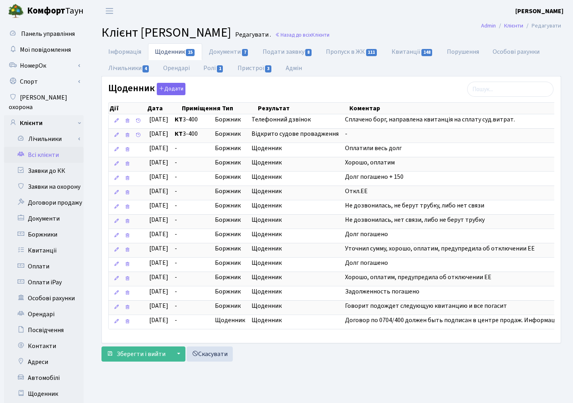
click at [39, 147] on link "Всі клієнти" at bounding box center [44, 155] width 80 height 16
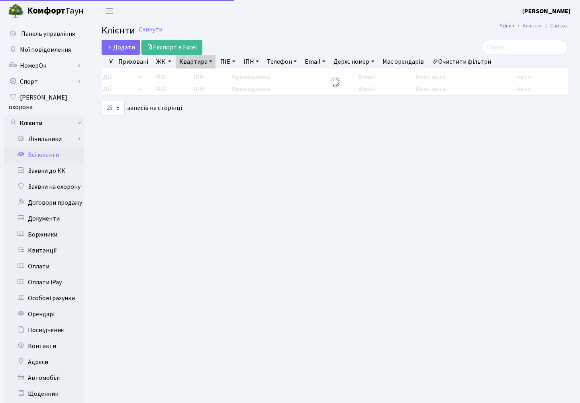
select select "25"
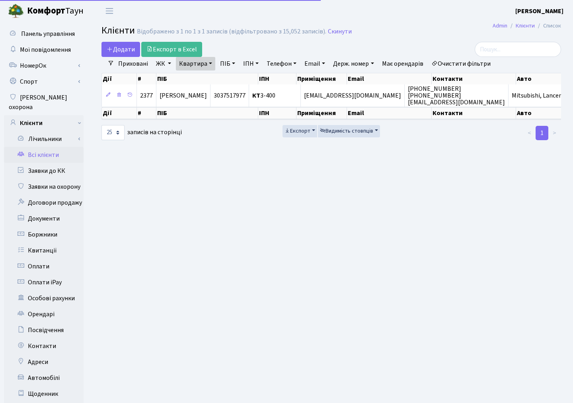
click at [189, 60] on link "Квартира" at bounding box center [195, 64] width 39 height 14
click at [200, 78] on input "3-400" at bounding box center [199, 79] width 47 height 15
type input "3"
type input "2-260"
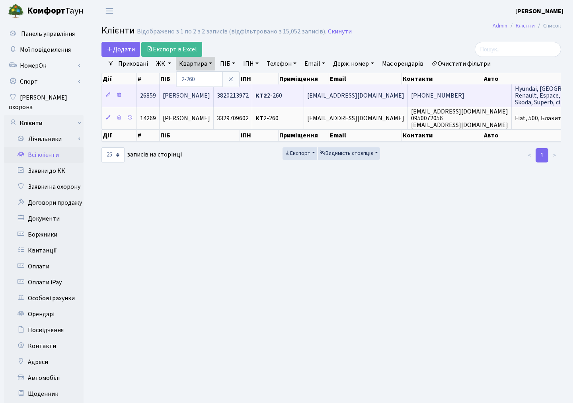
click at [192, 95] on span "[PERSON_NAME]" at bounding box center [186, 95] width 47 height 9
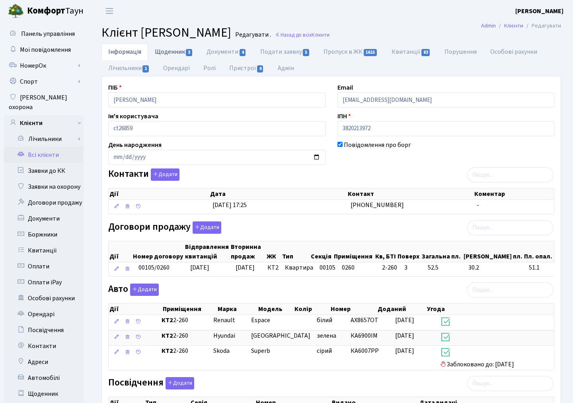
click at [166, 57] on link "Щоденник 3" at bounding box center [174, 51] width 52 height 16
select select "25"
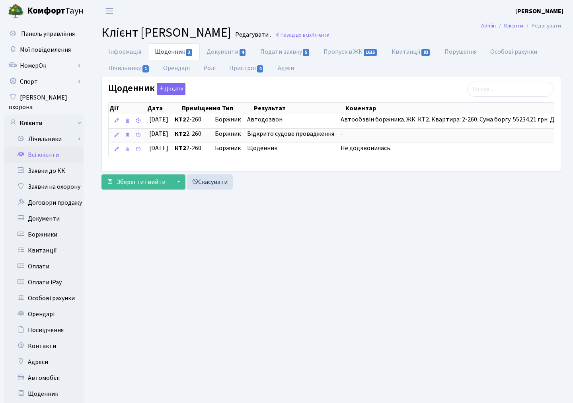
click at [44, 147] on link "Всі клієнти" at bounding box center [44, 155] width 80 height 16
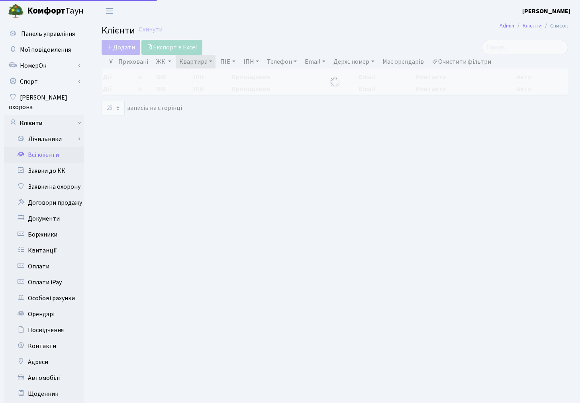
select select "25"
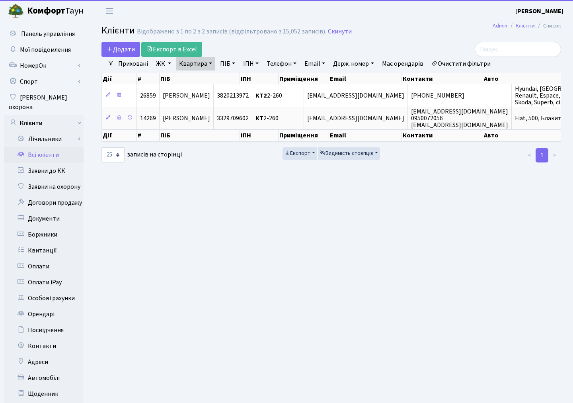
click at [203, 66] on link "Квартира" at bounding box center [195, 64] width 39 height 14
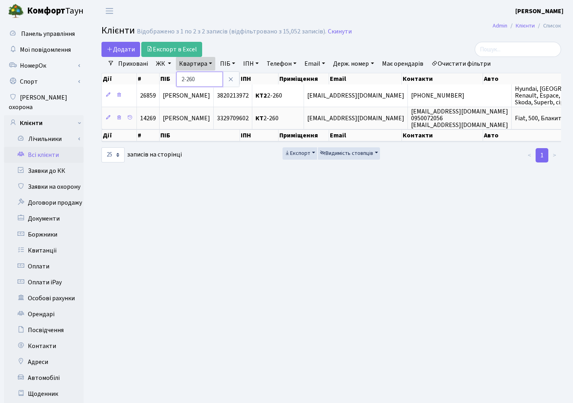
click at [207, 76] on input "2-260" at bounding box center [199, 79] width 47 height 15
type input "2"
type input "11-210"
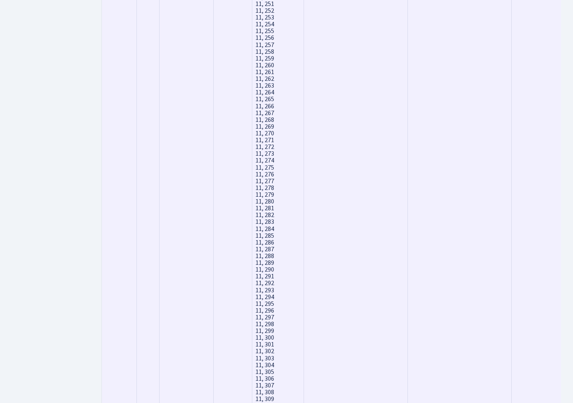
scroll to position [6908, 0]
drag, startPoint x: 490, startPoint y: 151, endPoint x: 489, endPoint y: 156, distance: 4.8
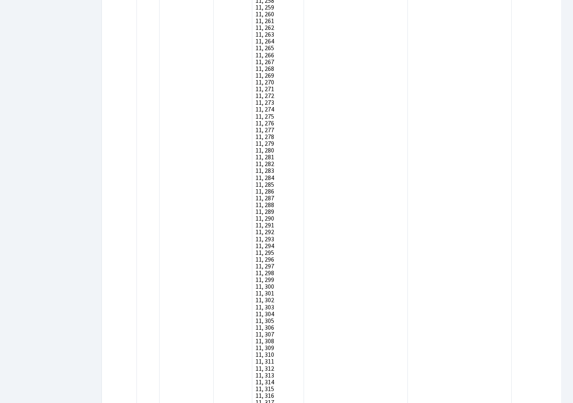
drag, startPoint x: 489, startPoint y: 156, endPoint x: 233, endPoint y: 331, distance: 309.8
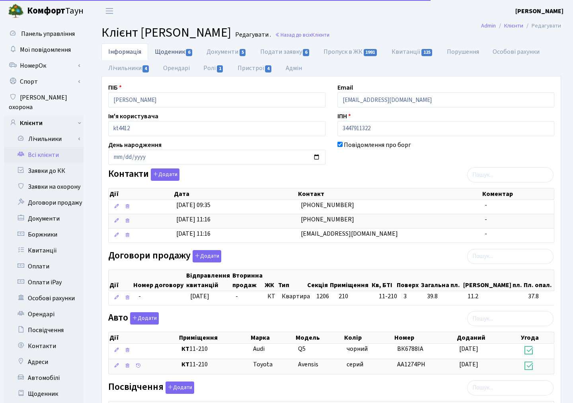
click at [176, 49] on link "Щоденник 6" at bounding box center [174, 51] width 52 height 16
select select "25"
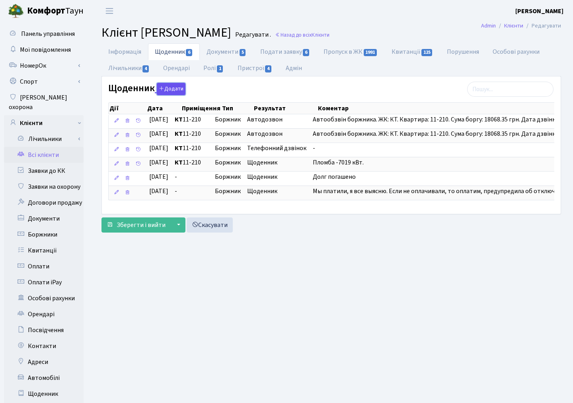
click at [165, 90] on button "Додати" at bounding box center [171, 89] width 29 height 12
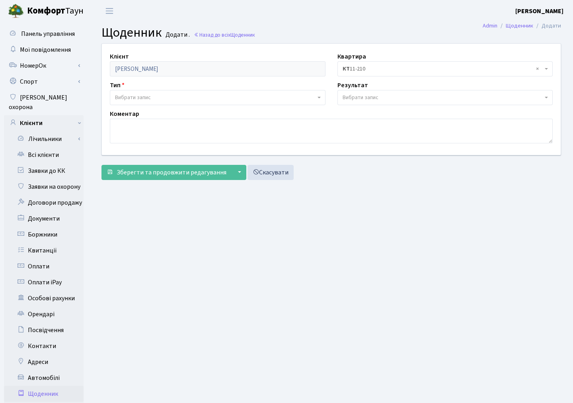
click at [142, 97] on span "Вибрати запис" at bounding box center [133, 98] width 36 height 8
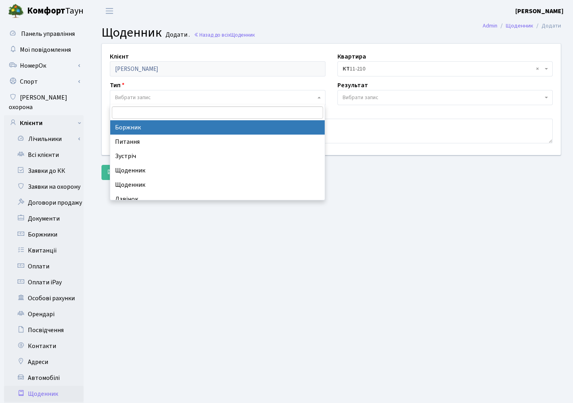
select select "189"
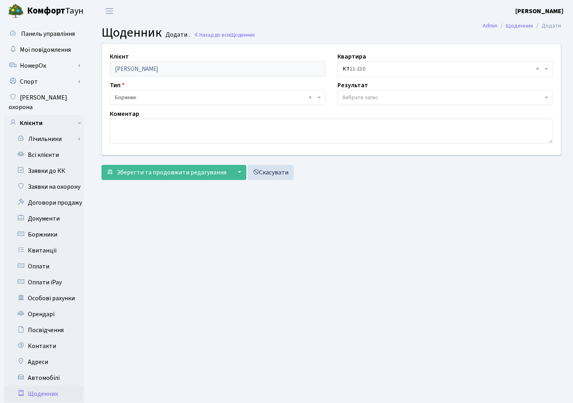
click at [385, 100] on span "Вибрати запис" at bounding box center [443, 98] width 201 height 8
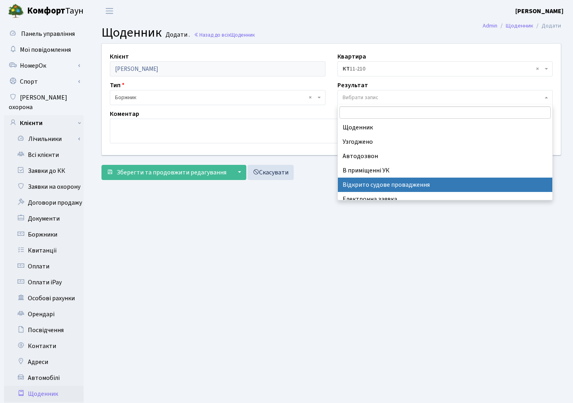
select select "201"
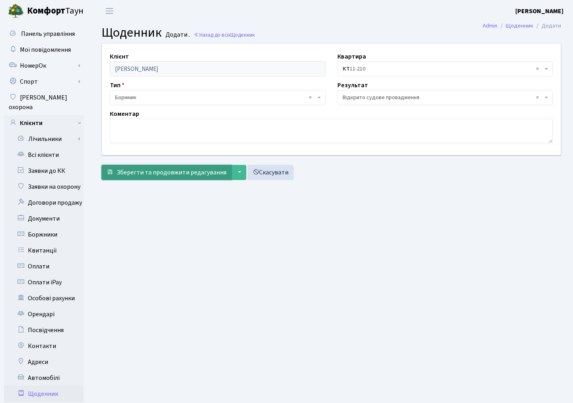
click at [209, 175] on span "Зберегти та продовжити редагування" at bounding box center [172, 172] width 110 height 9
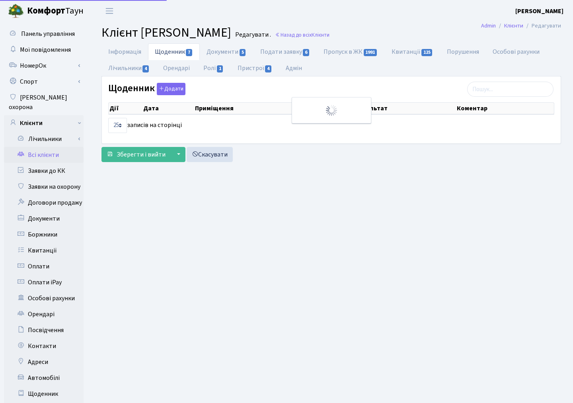
select select "25"
